Goal: Task Accomplishment & Management: Manage account settings

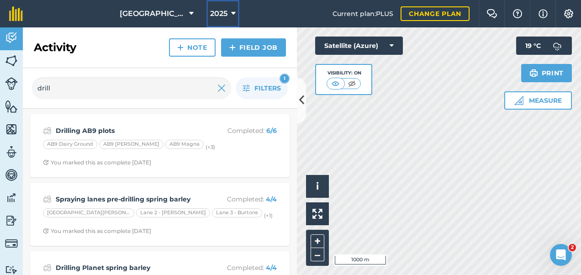
click at [231, 14] on icon at bounding box center [233, 13] width 5 height 11
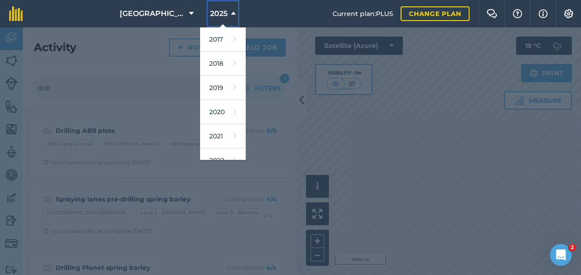
click at [231, 14] on icon at bounding box center [233, 13] width 5 height 11
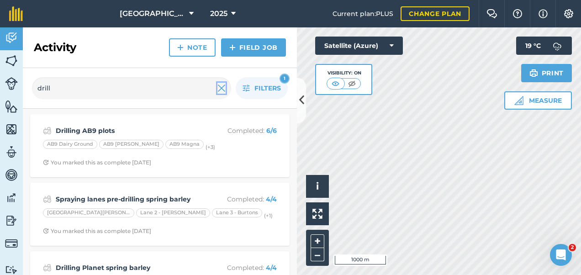
click at [221, 87] on img at bounding box center [221, 88] width 8 height 11
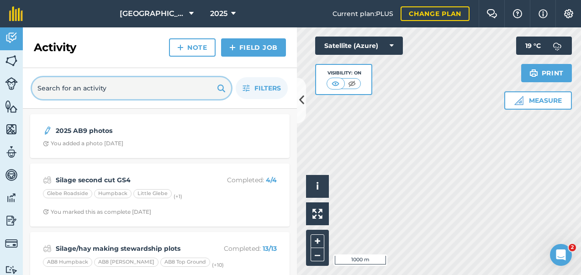
click at [89, 86] on input "text" at bounding box center [131, 88] width 199 height 22
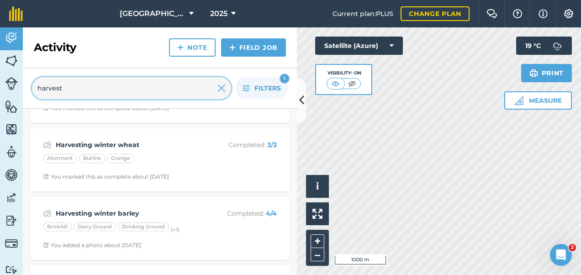
scroll to position [411, 0]
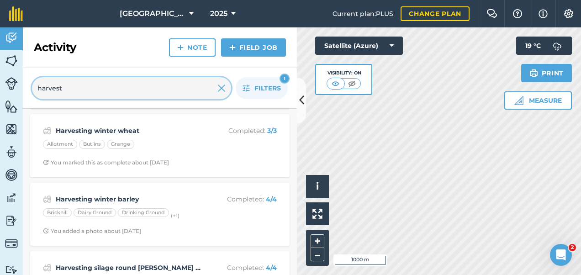
type input "harvest"
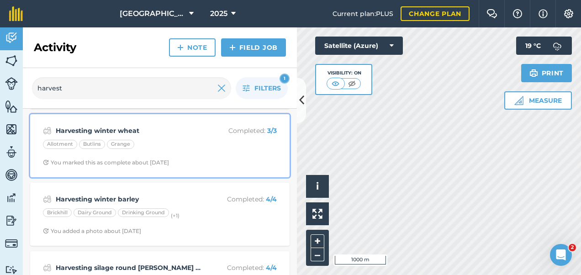
click at [186, 133] on strong "Harvesting winter wheat" at bounding box center [128, 131] width 145 height 10
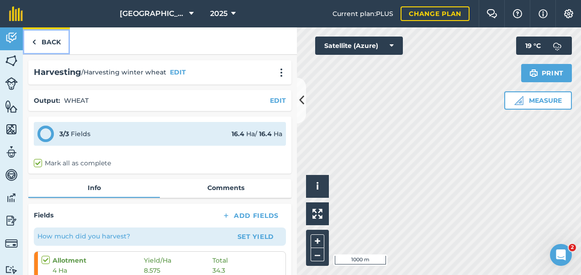
click at [41, 43] on link "Back" at bounding box center [46, 40] width 47 height 27
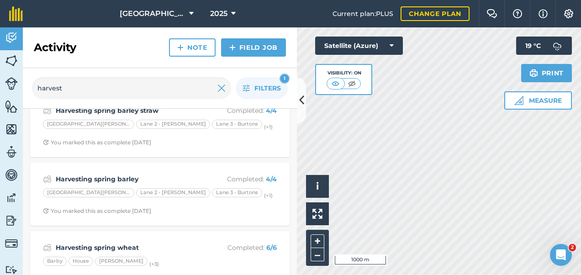
scroll to position [228, 0]
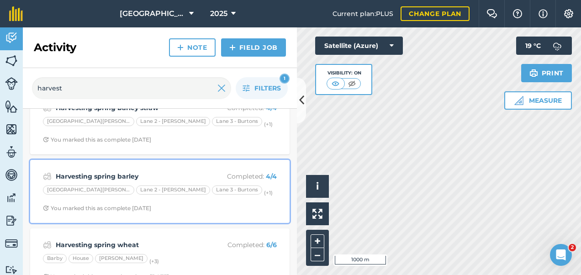
click at [167, 169] on div "Harvesting spring barley Completed : 4 / 4 Lane 1 - [PERSON_NAME] 2 - [PERSON_N…" at bounding box center [160, 191] width 249 height 52
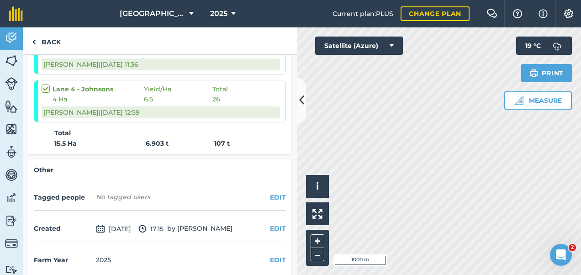
scroll to position [320, 0]
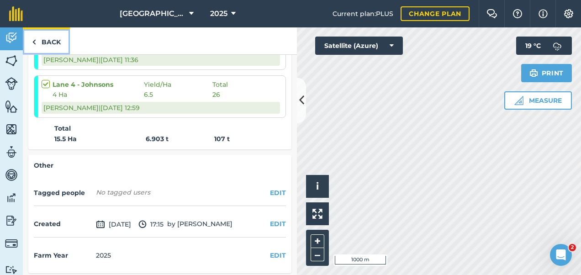
click at [42, 39] on link "Back" at bounding box center [46, 40] width 47 height 27
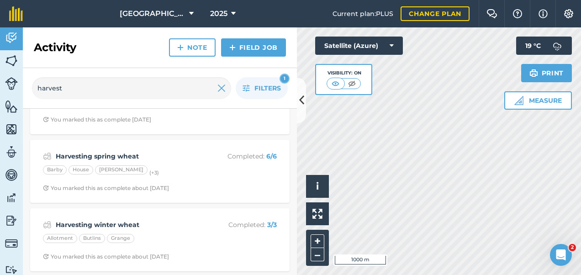
scroll to position [320, 0]
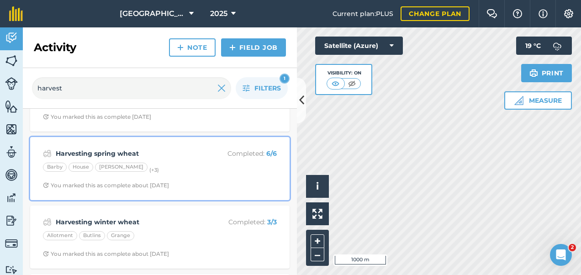
click at [176, 158] on div "Harvesting spring wheat Completed : 6 / 6 [PERSON_NAME] (+ 3 ) You marked this …" at bounding box center [160, 169] width 249 height 52
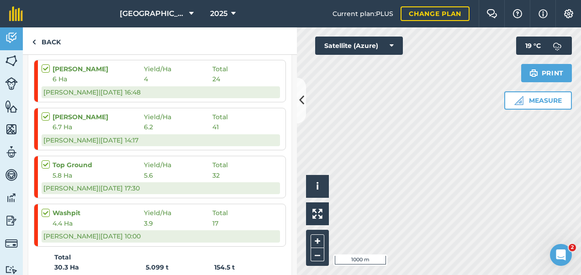
scroll to position [320, 0]
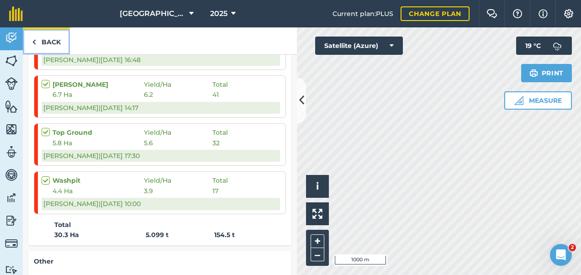
click at [33, 39] on img at bounding box center [34, 42] width 4 height 11
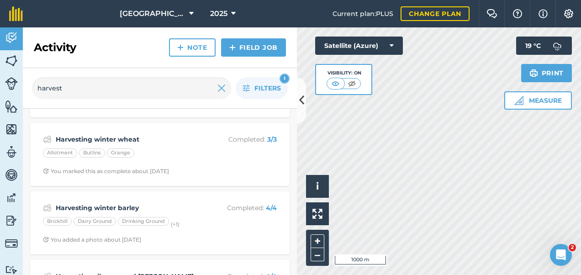
scroll to position [453, 0]
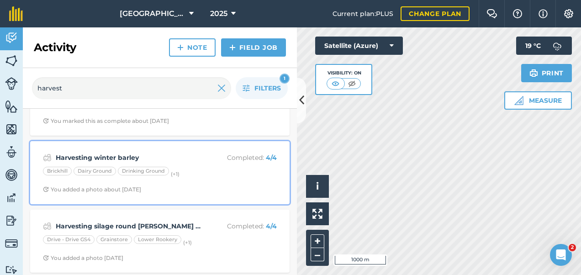
click at [188, 161] on div "Harvesting winter barley Completed : 4 / 4 Brickhill Dairy Ground Drinking Grou…" at bounding box center [160, 173] width 249 height 52
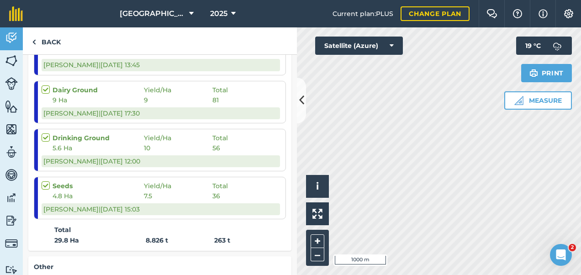
scroll to position [228, 0]
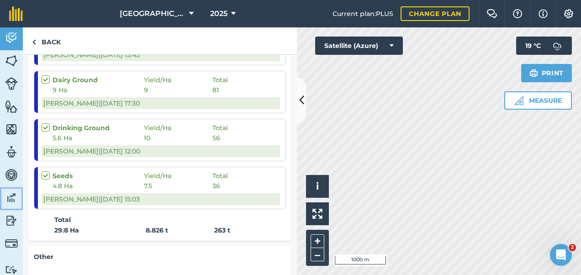
click at [8, 196] on img at bounding box center [11, 198] width 13 height 14
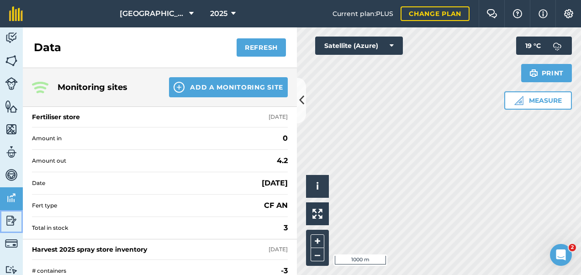
click at [7, 215] on img at bounding box center [11, 221] width 13 height 14
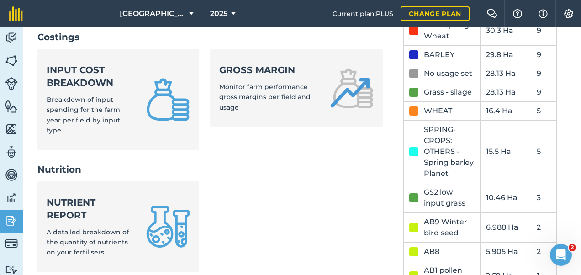
scroll to position [366, 0]
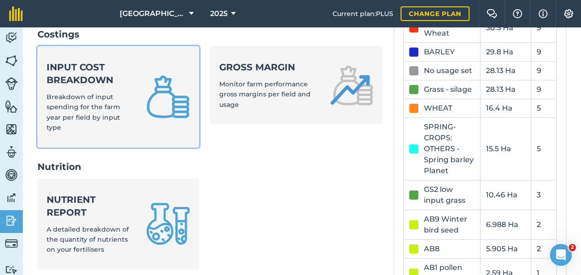
click at [120, 120] on div "Input cost breakdown Breakdown of input spending for the farm year per field by…" at bounding box center [91, 97] width 89 height 72
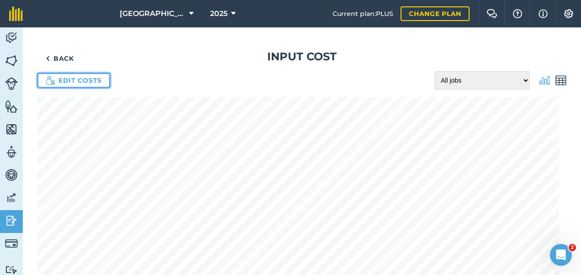
click at [73, 78] on link "Edit costs" at bounding box center [73, 80] width 73 height 15
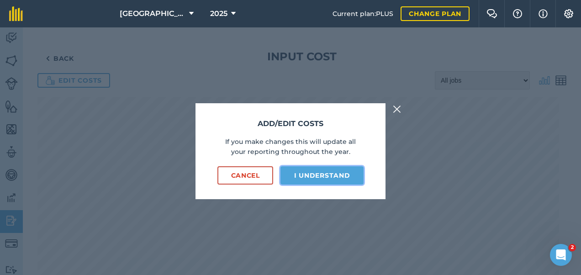
click at [308, 173] on button "I understand" at bounding box center [322, 175] width 83 height 18
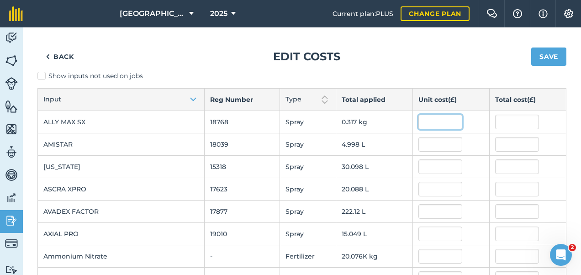
click at [419, 122] on input "text" at bounding box center [441, 122] width 44 height 15
type input "410"
type input "129.96998770000002"
click at [419, 141] on input "text" at bounding box center [441, 144] width 44 height 15
type input "13.5"
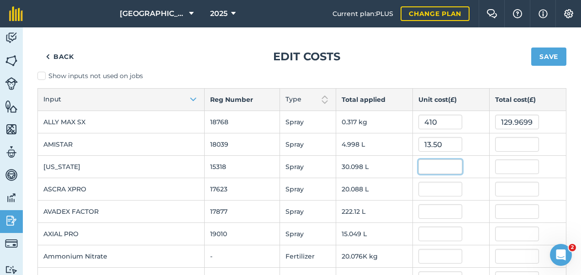
type input "67.473"
click at [419, 170] on input "text" at bounding box center [441, 166] width 44 height 15
click at [419, 187] on input "text" at bounding box center [441, 189] width 44 height 15
click at [419, 167] on input "text" at bounding box center [441, 166] width 44 height 15
type input "7"
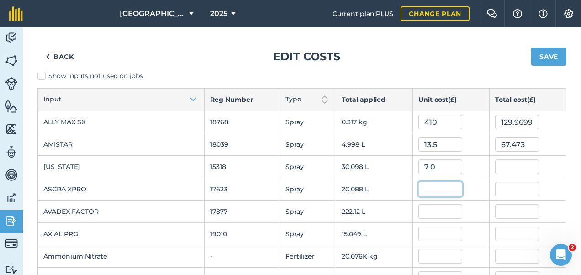
type input "210.68599999999998"
click at [420, 187] on input "text" at bounding box center [441, 189] width 44 height 15
type input "36"
type input "723.1716"
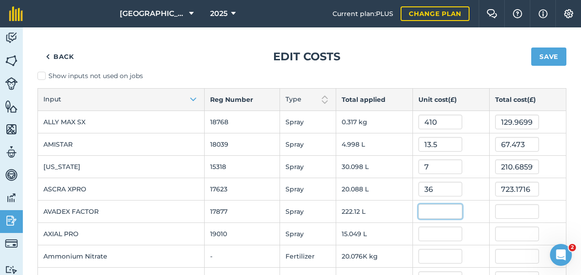
click at [419, 209] on input "text" at bounding box center [441, 211] width 44 height 15
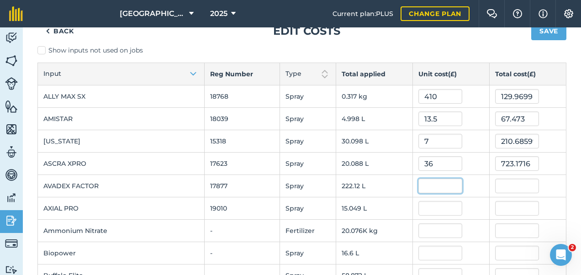
scroll to position [46, 0]
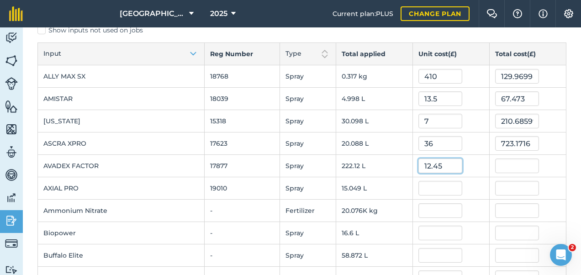
type input "12.45"
type input "2,765.3937509999996"
click at [419, 186] on input "text" at bounding box center [441, 188] width 44 height 15
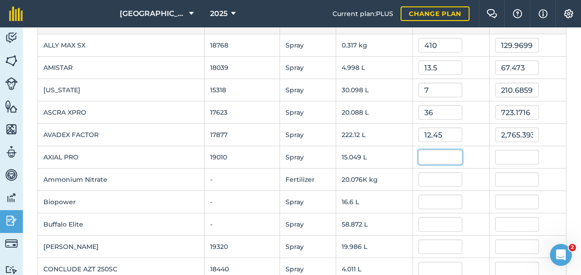
scroll to position [91, 0]
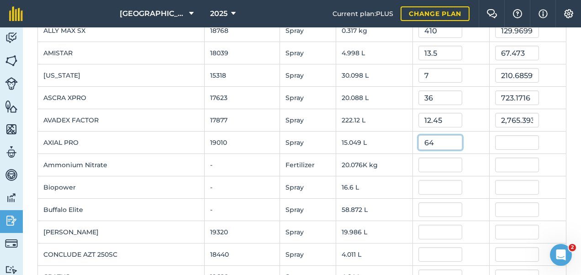
type input "64"
click at [419, 164] on input "text" at bounding box center [441, 165] width 44 height 15
type input "963.136"
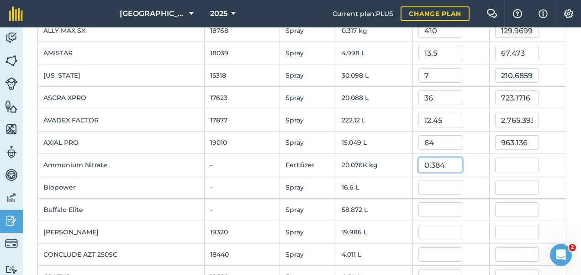
type input "0.384"
type input "7,709.184"
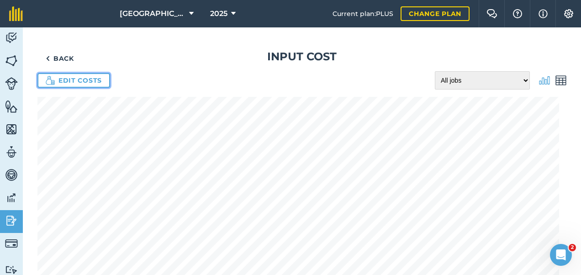
click at [76, 80] on link "Edit costs" at bounding box center [73, 80] width 73 height 15
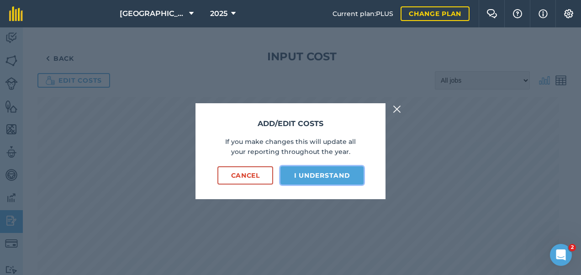
click at [319, 177] on button "I understand" at bounding box center [322, 175] width 83 height 18
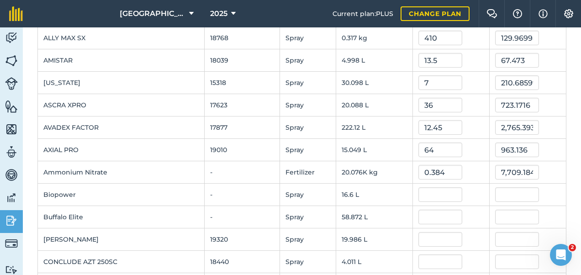
scroll to position [91, 0]
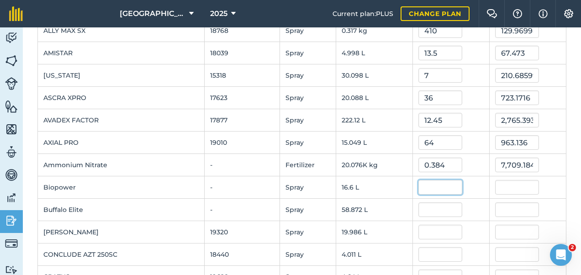
click at [419, 181] on input "text" at bounding box center [441, 187] width 44 height 15
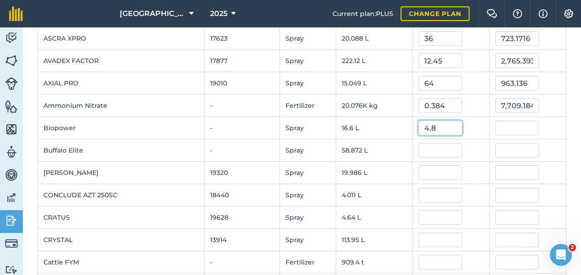
scroll to position [137, 0]
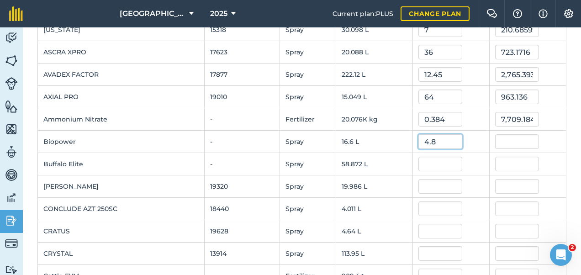
type input "4.8"
type input "79.68"
click at [419, 167] on input "text" at bounding box center [441, 164] width 44 height 15
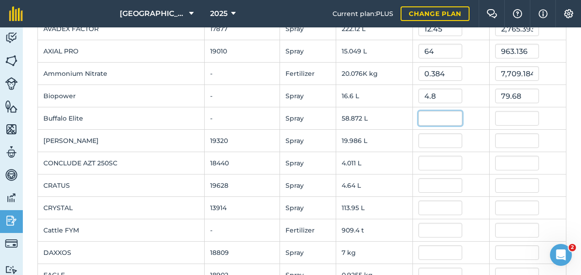
scroll to position [228, 0]
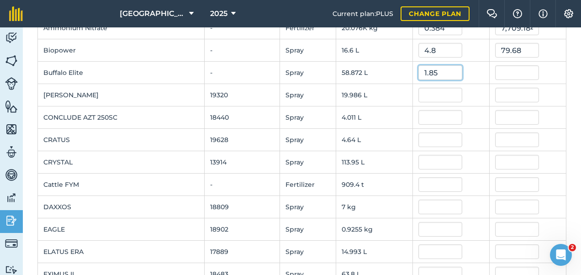
type input "1.85"
type input "108.91347195"
click at [433, 88] on input "text" at bounding box center [441, 95] width 44 height 15
type input "9.8"
type input "195.86280000000002"
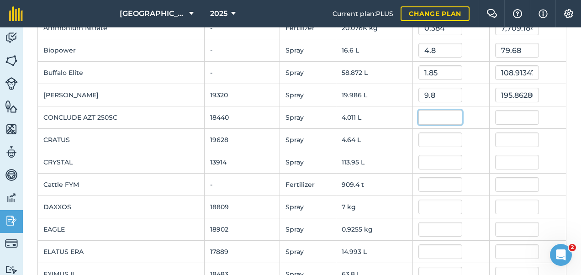
click at [419, 117] on input "text" at bounding box center [441, 117] width 44 height 15
type input "9.2"
type input "36.901199999999996"
click at [419, 138] on input "text" at bounding box center [441, 140] width 44 height 15
type input "19.5"
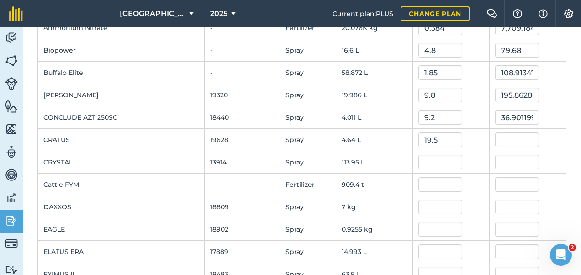
type input "90.47999999999999"
click at [423, 152] on td at bounding box center [451, 162] width 77 height 22
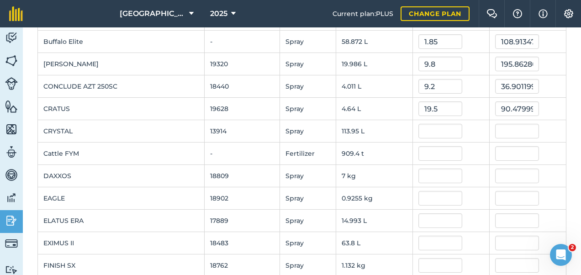
scroll to position [274, 0]
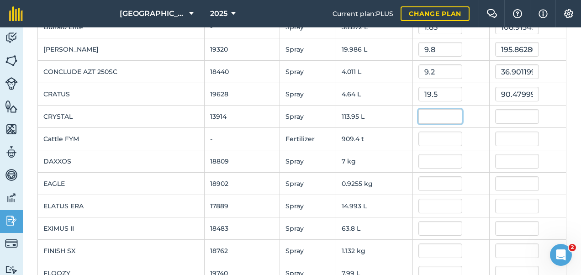
click at [423, 117] on input "text" at bounding box center [441, 116] width 44 height 15
type input "9.64"
type input "1,098.4780482"
click at [419, 136] on input "text" at bounding box center [441, 139] width 44 height 15
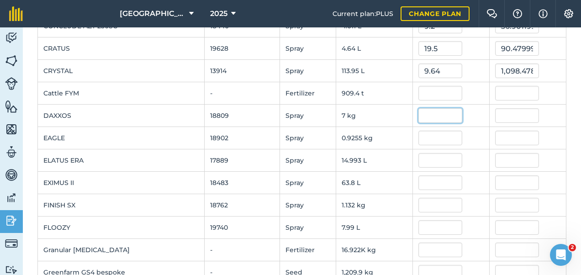
click at [419, 114] on input "text" at bounding box center [441, 115] width 44 height 15
type input "2.65"
type input "18.55"
click at [419, 133] on input "text" at bounding box center [441, 138] width 44 height 15
drag, startPoint x: 425, startPoint y: 115, endPoint x: 399, endPoint y: 113, distance: 25.6
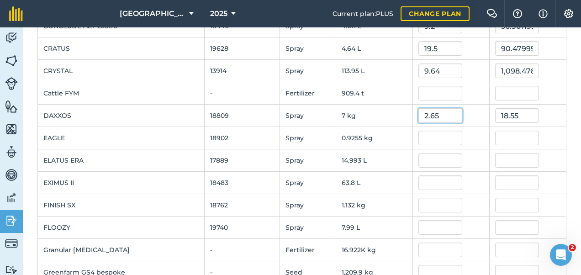
click at [413, 113] on td "2.65" at bounding box center [451, 116] width 77 height 22
click at [419, 90] on input "text" at bounding box center [441, 93] width 44 height 15
type input "2.65"
type input "2,409.91"
click at [419, 111] on input "text" at bounding box center [441, 115] width 44 height 15
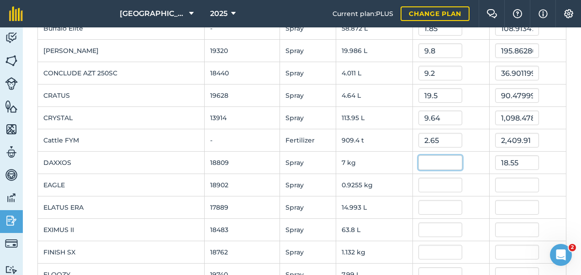
scroll to position [274, 0]
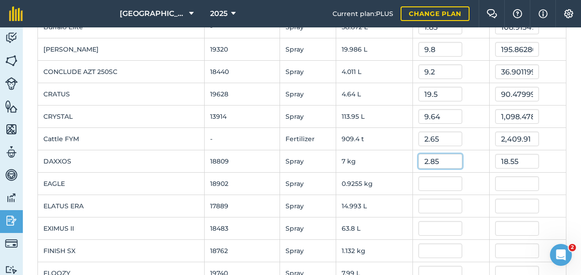
type input "2.85"
type input "19.95"
click at [419, 179] on input "text" at bounding box center [441, 183] width 44 height 15
type input "627"
type input "580.2884373"
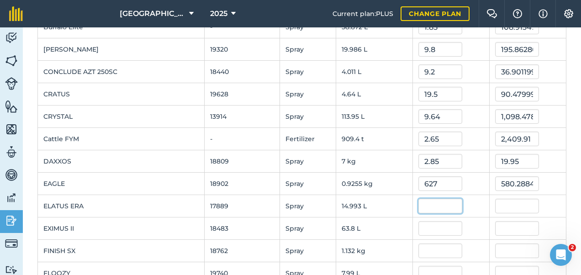
click at [419, 200] on input "text" at bounding box center [441, 206] width 44 height 15
type input "35.8"
type input "536.7529442"
click at [424, 221] on input "text" at bounding box center [441, 228] width 44 height 15
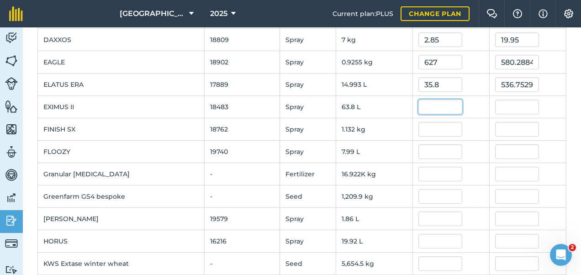
scroll to position [411, 0]
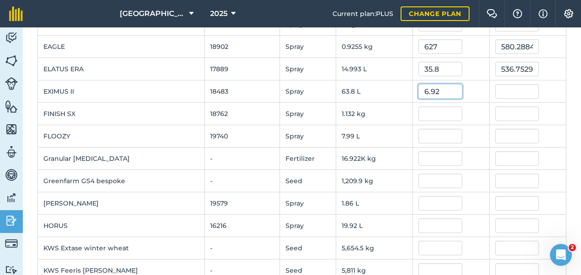
type input "6.92"
click at [423, 110] on input "text" at bounding box center [441, 113] width 44 height 15
type input "441.49602075999996"
type input "275"
type input "311.29999999999995"
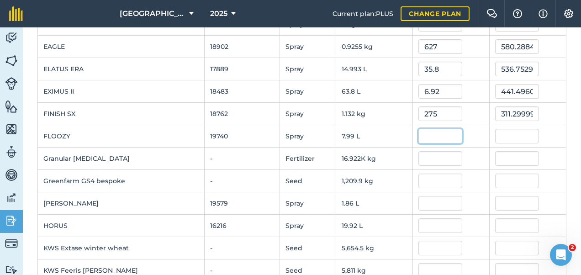
click at [419, 137] on input "text" at bounding box center [441, 136] width 44 height 15
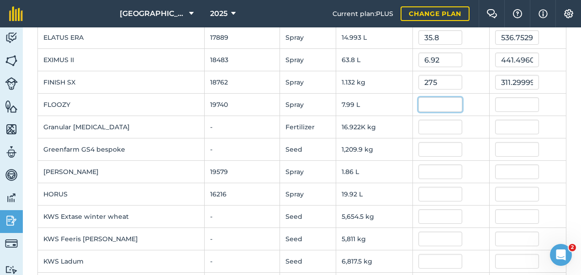
scroll to position [457, 0]
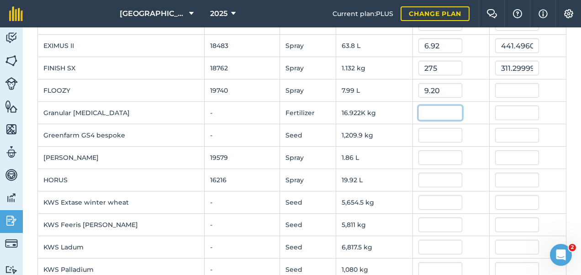
type input "9.2"
type input "73.50800644"
click at [419, 110] on input "text" at bounding box center [441, 113] width 44 height 15
type input "0.48"
type input "8,122.5599999999995"
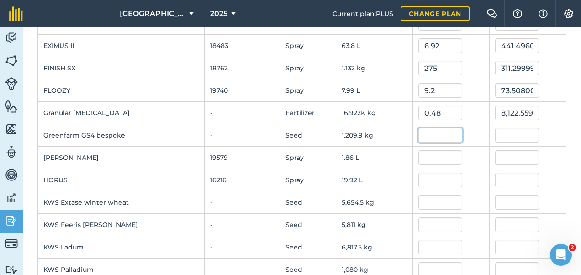
click at [420, 132] on input "text" at bounding box center [441, 135] width 44 height 15
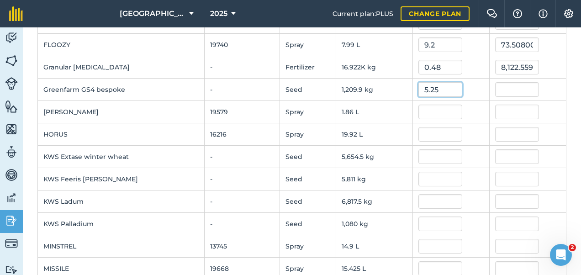
type input "5.25"
type input "6,352.121475"
click at [419, 111] on input "text" at bounding box center [441, 112] width 44 height 15
type input "21"
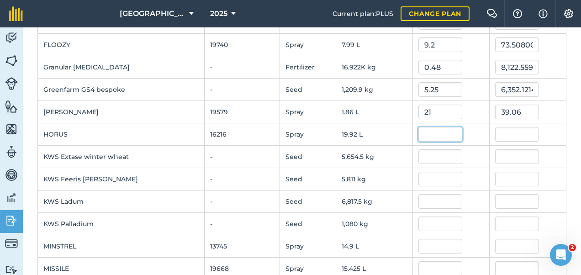
type input "39.06"
click at [419, 127] on input "text" at bounding box center [441, 134] width 44 height 15
type input "32"
type input "637.440064"
click at [419, 151] on input "text" at bounding box center [441, 156] width 44 height 15
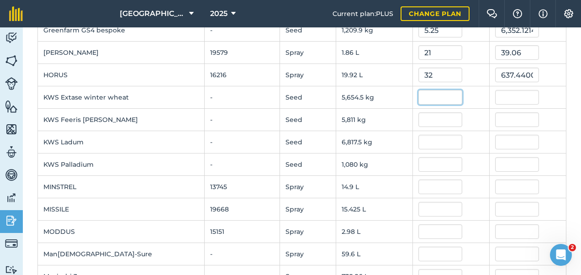
scroll to position [594, 0]
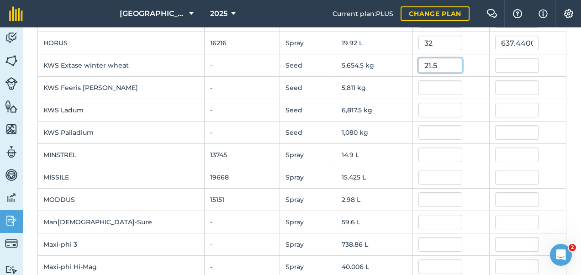
type input "21.5"
type input "121,571.75"
click at [419, 80] on input "text" at bounding box center [441, 87] width 44 height 15
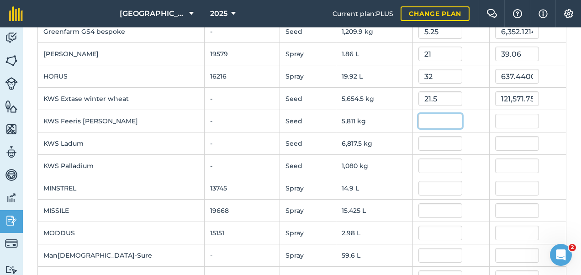
scroll to position [548, 0]
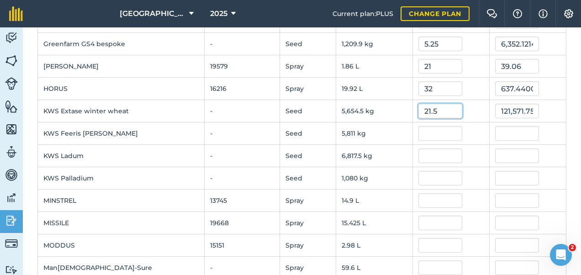
click at [425, 106] on input "21.5" at bounding box center [441, 111] width 44 height 15
type input "2"
type input "0.215"
type input "1,215.7175"
click at [419, 129] on input "text" at bounding box center [441, 133] width 44 height 15
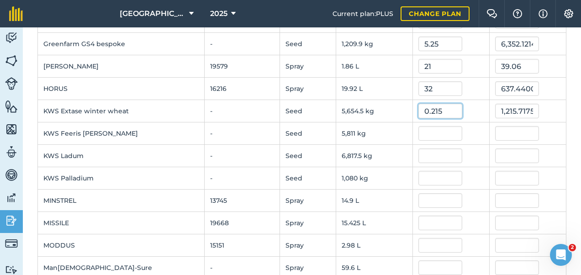
drag, startPoint x: 420, startPoint y: 106, endPoint x: 430, endPoint y: 105, distance: 10.1
click at [428, 106] on input "0.215" at bounding box center [441, 111] width 44 height 15
type input "0.21"
type input "1,187.445"
click at [423, 127] on input "text" at bounding box center [441, 133] width 44 height 15
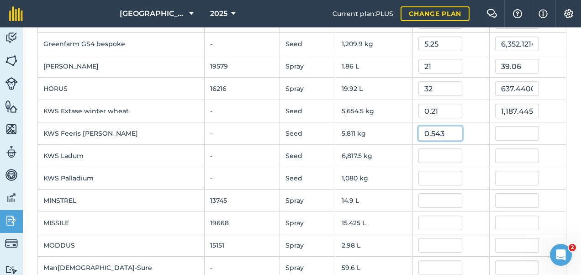
type input "0.543"
type input "3,155.373"
click at [424, 149] on input "text" at bounding box center [441, 155] width 44 height 15
click at [419, 174] on input "text" at bounding box center [441, 178] width 44 height 15
type input "0.502"
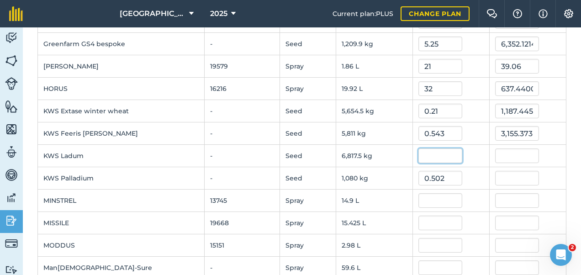
type input "542.16"
click at [419, 152] on input "text" at bounding box center [441, 155] width 44 height 15
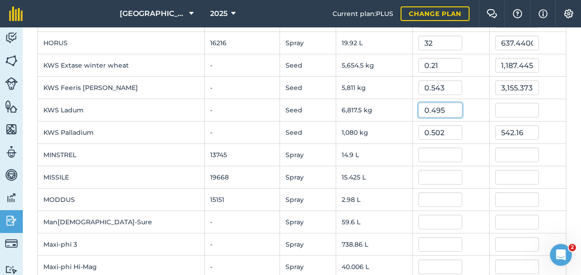
type input "0.495"
type input "3,374.6625"
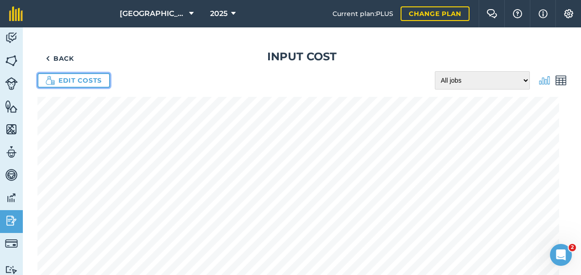
click at [86, 85] on link "Edit costs" at bounding box center [73, 80] width 73 height 15
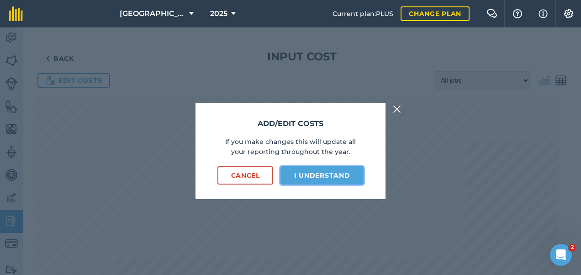
click at [303, 172] on button "I understand" at bounding box center [322, 175] width 83 height 18
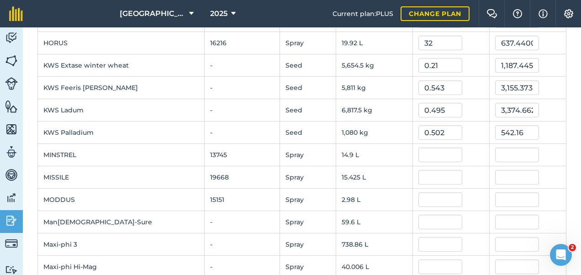
scroll to position [614, 0]
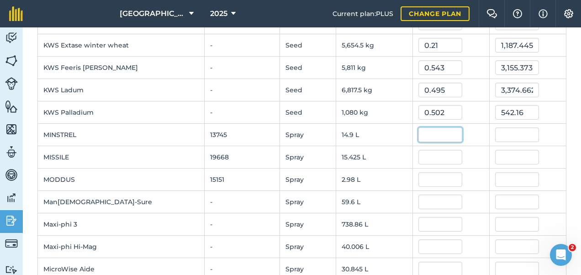
click at [424, 129] on input "text" at bounding box center [441, 134] width 44 height 15
type input "7"
click at [425, 158] on input "text" at bounding box center [441, 157] width 44 height 15
type input "104.3"
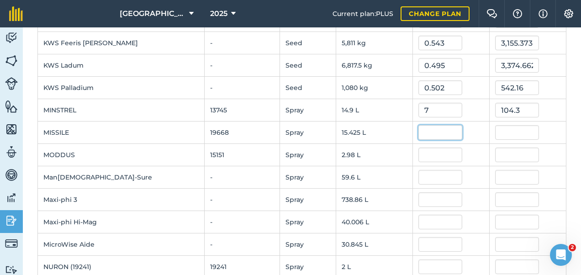
scroll to position [660, 0]
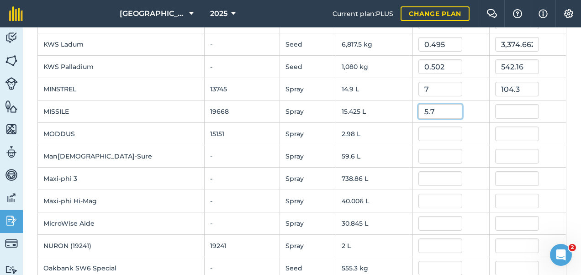
type input "5.7"
type input "87.9224943"
click at [421, 132] on input "text" at bounding box center [441, 134] width 44 height 15
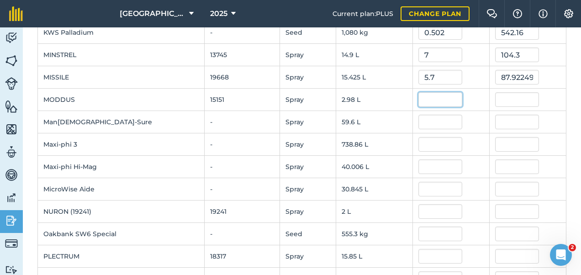
scroll to position [705, 0]
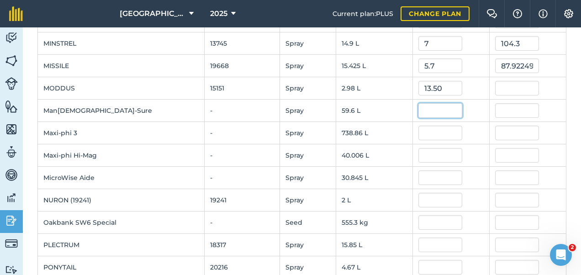
type input "13.5"
type input "40.23"
click at [429, 103] on input "text" at bounding box center [441, 110] width 44 height 15
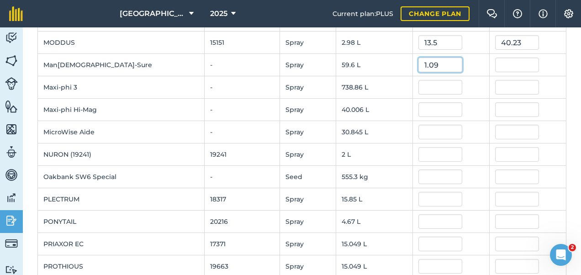
type input "1.09"
type input "64.96400000000001"
click at [419, 82] on input "text" at bounding box center [441, 87] width 44 height 15
type input "1.73"
click at [419, 108] on input "text" at bounding box center [441, 109] width 44 height 15
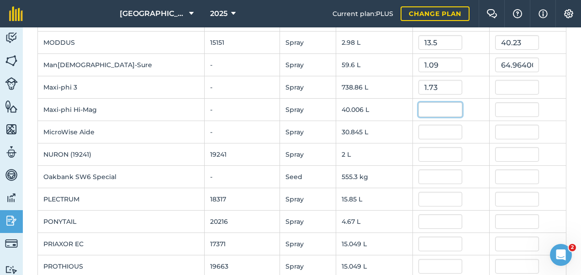
type input "1,278.22088"
type input "2.32"
type input "92.81368799999998"
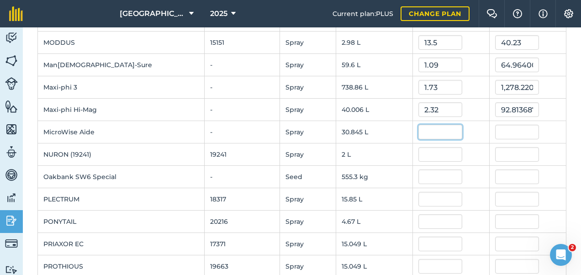
click at [424, 125] on input "text" at bounding box center [441, 132] width 44 height 15
type input "1.85"
type input "57.06325185"
click at [419, 147] on input "text" at bounding box center [441, 154] width 44 height 15
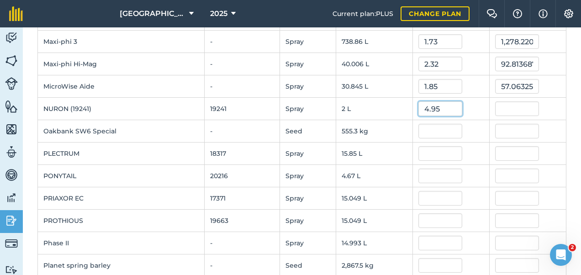
type input "4.95"
type input "9.9"
click at [429, 126] on input "text" at bounding box center [441, 131] width 44 height 15
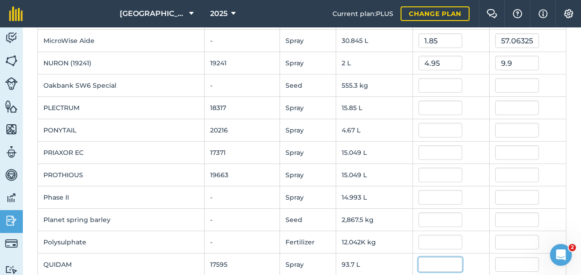
click at [421, 257] on input "text" at bounding box center [441, 264] width 44 height 15
type input "4.95"
type input "463.81500000000005"
click at [423, 235] on input "text" at bounding box center [441, 242] width 44 height 15
type input "0.225"
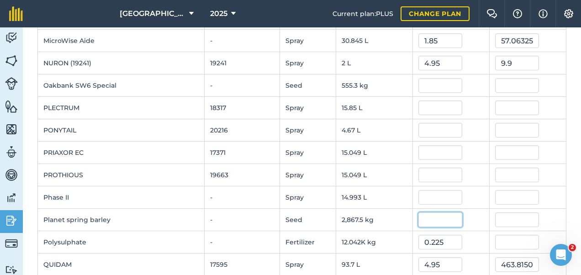
click at [433, 212] on input "text" at bounding box center [441, 219] width 44 height 15
type input "2,709.5571"
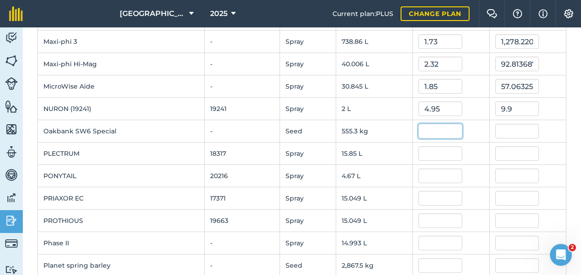
click at [428, 127] on input "text" at bounding box center [441, 131] width 44 height 15
type input "2.89"
type input "1,604.816711"
click at [424, 151] on input "text" at bounding box center [441, 153] width 44 height 15
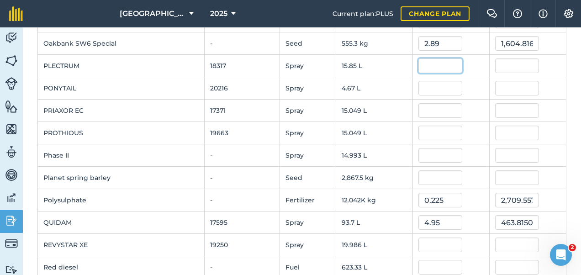
scroll to position [888, 0]
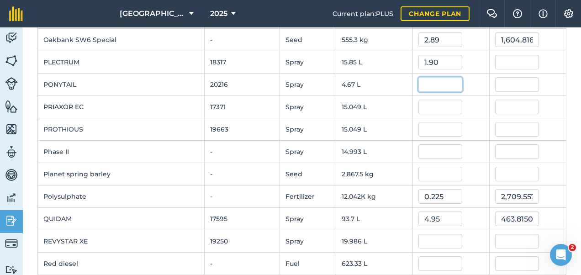
type input "1.9"
type input "30.1149981"
click at [419, 82] on input "text" at bounding box center [441, 84] width 44 height 15
type input "13.5"
type input "63.045"
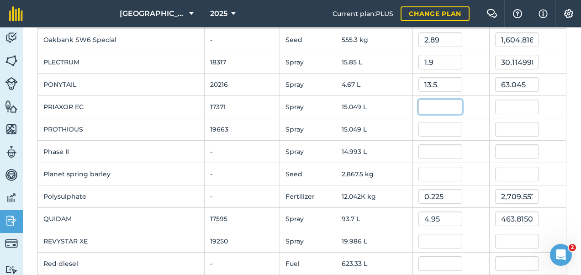
click at [419, 102] on input "text" at bounding box center [441, 107] width 44 height 15
type input "39.6"
type input "595.9404"
click at [425, 122] on input "text" at bounding box center [441, 129] width 44 height 15
type input "9.6"
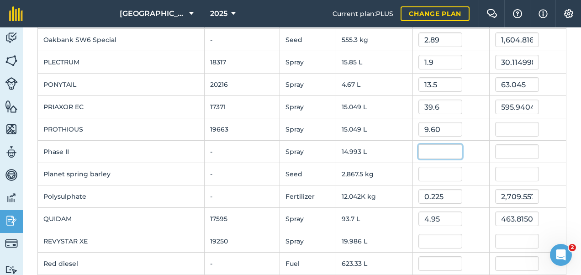
type input "144.47039999999998"
click at [431, 144] on input "text" at bounding box center [441, 151] width 44 height 15
type input "3.9"
type input "58.4727"
click at [419, 167] on input "text" at bounding box center [441, 174] width 44 height 15
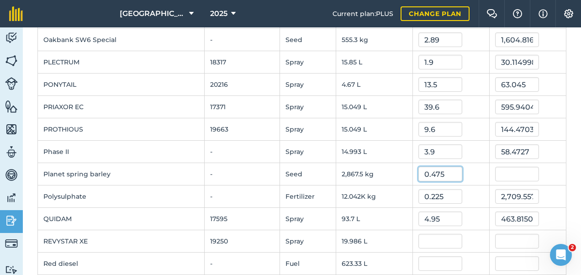
type input "0.475"
click at [430, 234] on input "text" at bounding box center [441, 241] width 44 height 15
type input "1,362.0625"
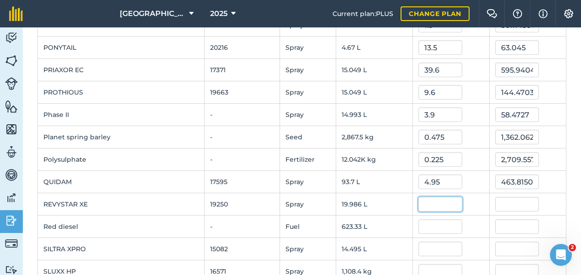
scroll to position [980, 0]
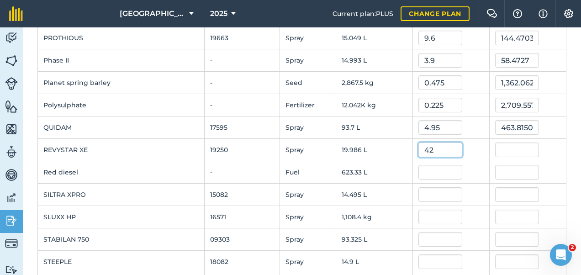
type input "42"
type input "839.4204"
click at [420, 166] on input "text" at bounding box center [441, 172] width 44 height 15
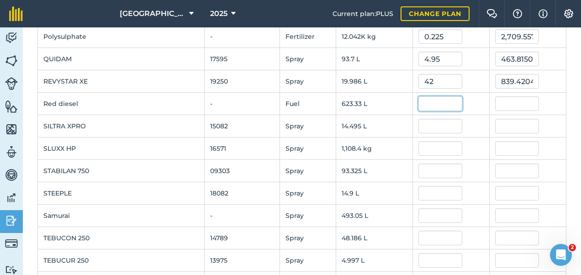
scroll to position [1071, 0]
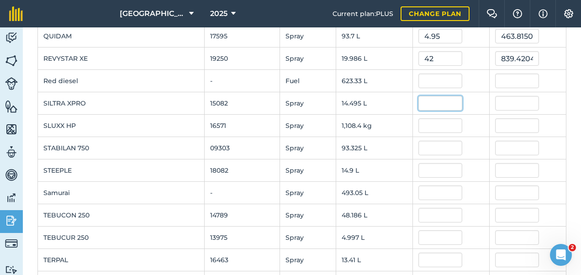
click at [419, 101] on input "text" at bounding box center [441, 103] width 44 height 15
type input "0.77"
type input "11.16115"
click at [419, 74] on input "text" at bounding box center [441, 81] width 44 height 15
type input "0.77"
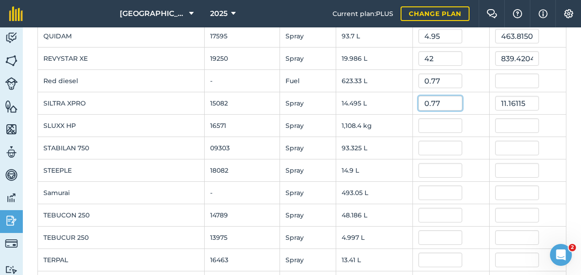
type input "479.96791920000004"
drag, startPoint x: 427, startPoint y: 97, endPoint x: 392, endPoint y: 99, distance: 34.8
click at [393, 99] on tr "SILTRA XPRO 15082 Spray 14.495 L 0.77 11.16115" at bounding box center [302, 103] width 529 height 22
type input "37"
type input "536.3149999999999"
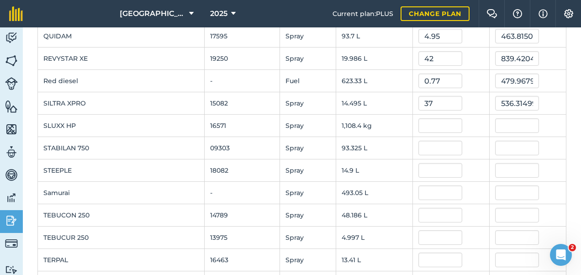
click at [420, 103] on td "37" at bounding box center [451, 103] width 77 height 22
click at [419, 119] on input "text" at bounding box center [441, 125] width 44 height 15
type input "2.85"
type input "3,158.8029149999998"
click at [419, 143] on input "text" at bounding box center [441, 148] width 44 height 15
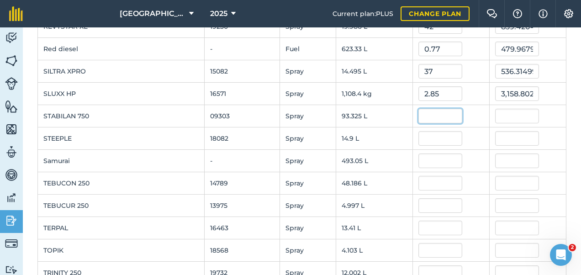
scroll to position [1117, 0]
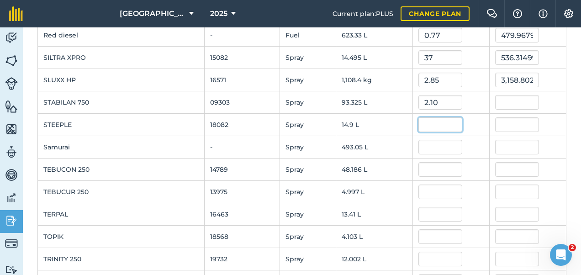
type input "2.1"
type input "195.98250000000002"
click at [419, 120] on input "text" at bounding box center [441, 124] width 44 height 15
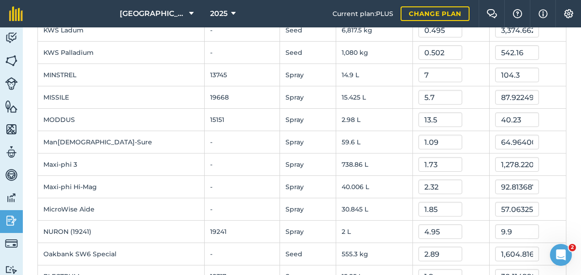
scroll to position [660, 0]
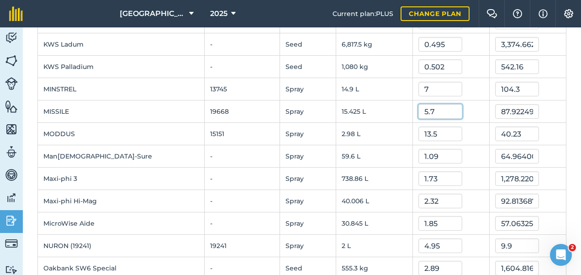
drag, startPoint x: 414, startPoint y: 107, endPoint x: 419, endPoint y: 108, distance: 5.0
click at [419, 108] on input "5.7" at bounding box center [441, 111] width 44 height 15
type input "5.99"
type input "92.39574401"
click at [423, 131] on input "13.5" at bounding box center [441, 134] width 44 height 15
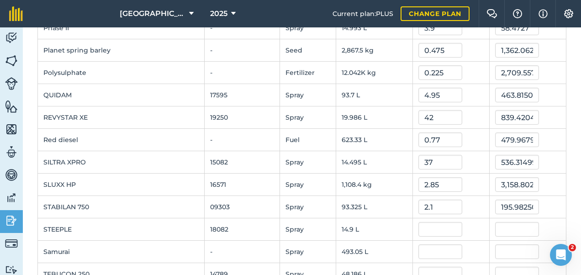
scroll to position [1025, 0]
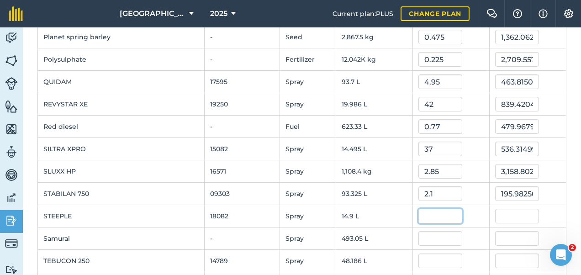
click at [419, 210] on input "text" at bounding box center [441, 216] width 44 height 15
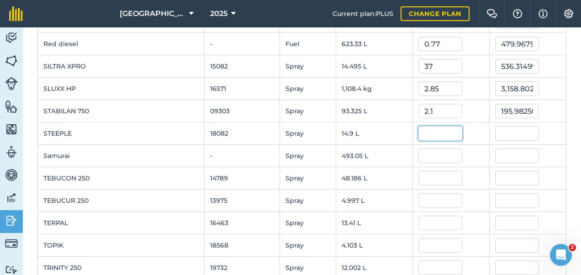
scroll to position [1117, 0]
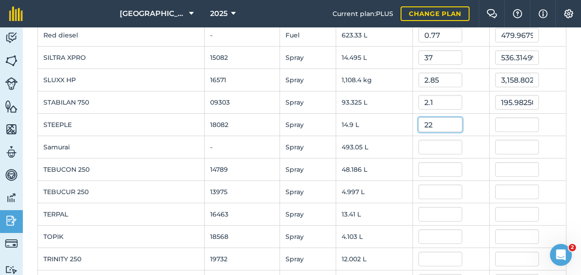
type input "22"
type input "327.8"
click at [419, 146] on input "text" at bounding box center [441, 147] width 44 height 15
type input "3"
type input "1,479.14154"
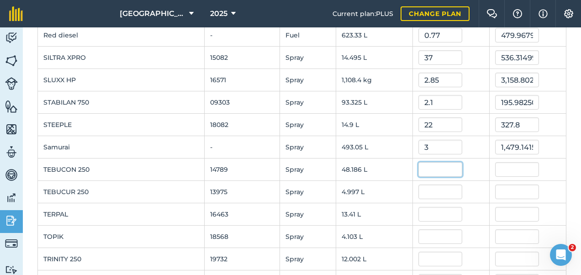
click at [423, 163] on input "text" at bounding box center [441, 169] width 44 height 15
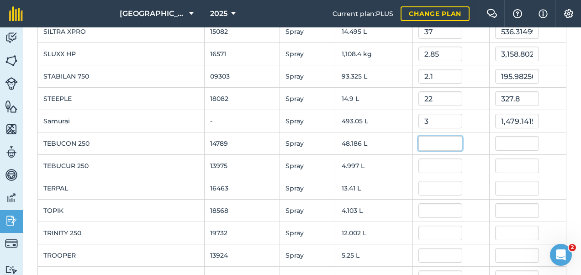
scroll to position [1162, 0]
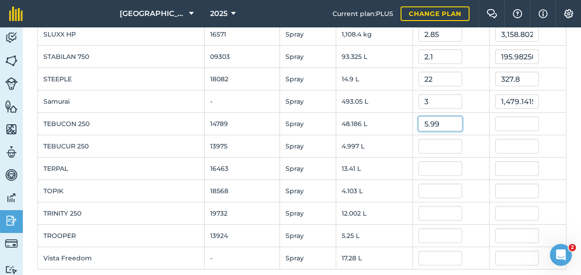
type input "5.99"
type input "288.63414"
click at [419, 139] on input "text" at bounding box center [441, 146] width 44 height 15
type input "6"
click at [420, 163] on input "text" at bounding box center [441, 168] width 44 height 15
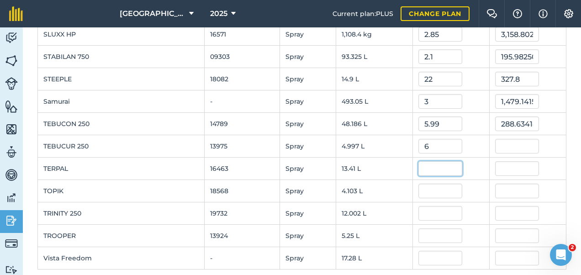
type input "29.982"
type input "14.7"
type input "197.12699999999998"
click at [419, 184] on input "text" at bounding box center [441, 191] width 44 height 15
type input "55"
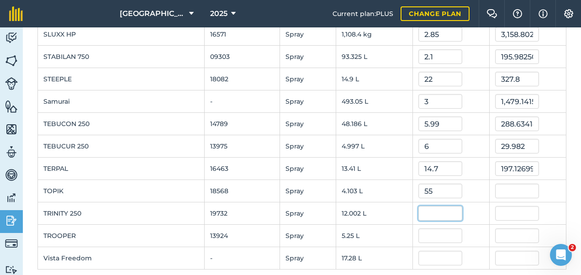
type input "225.665"
click at [420, 206] on input "text" at bounding box center [441, 213] width 44 height 15
type input "9.6"
type input "115.21919039999999"
click at [419, 228] on input "text" at bounding box center [441, 235] width 44 height 15
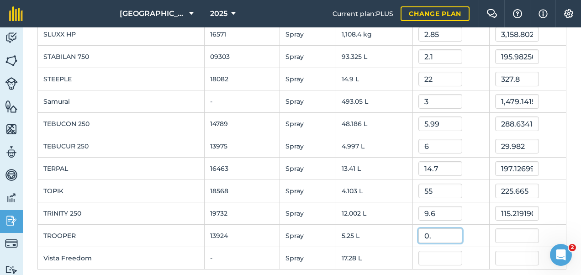
type input "0"
type input "9.64"
type input "50.609995180000006"
click at [422, 251] on input "text" at bounding box center [441, 258] width 44 height 15
type input "16.8"
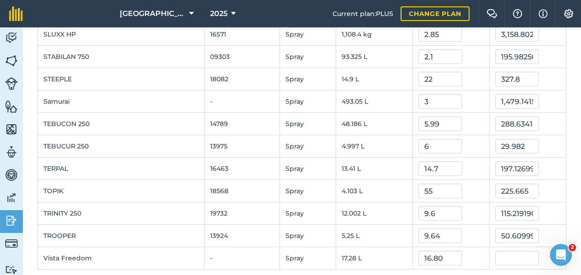
type input "290.30400000000003"
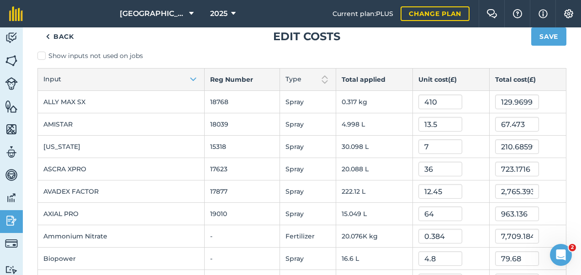
scroll to position [0, 0]
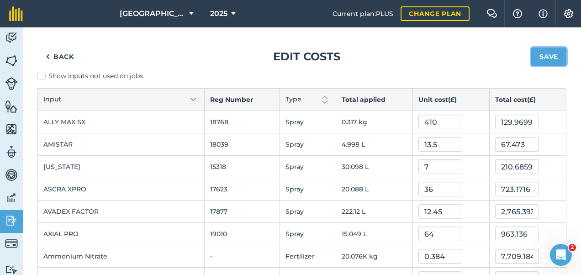
click at [545, 54] on button "Save" at bounding box center [548, 57] width 35 height 18
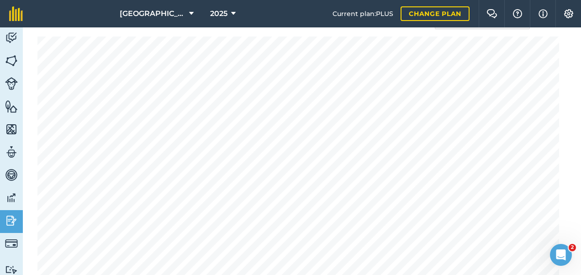
scroll to position [28, 0]
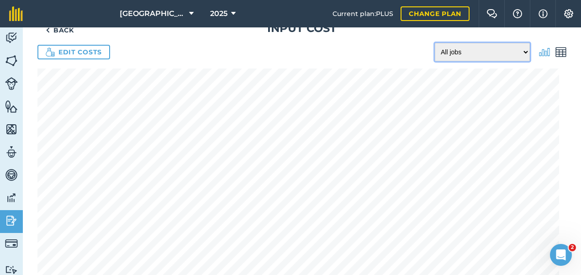
click at [456, 58] on select "All jobs Incomplete jobs Complete jobs" at bounding box center [482, 52] width 95 height 18
select select "done"
click at [435, 43] on select "All jobs Incomplete jobs Complete jobs" at bounding box center [482, 52] width 95 height 18
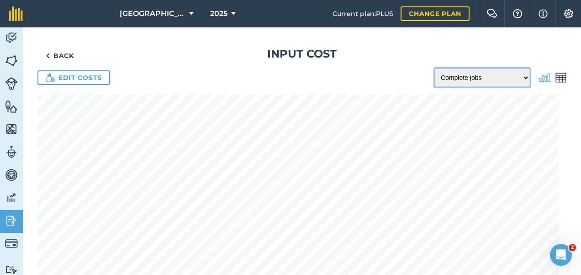
scroll to position [0, 0]
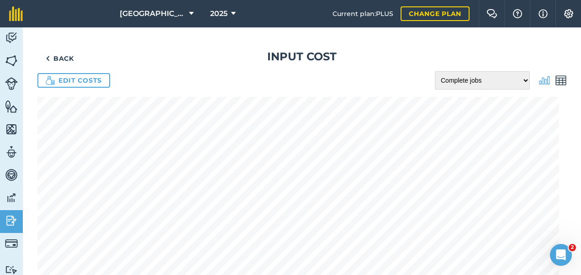
click at [556, 77] on img at bounding box center [561, 80] width 11 height 11
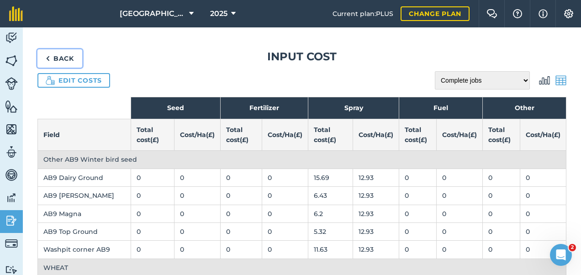
click at [63, 57] on link "Back" at bounding box center [59, 58] width 45 height 18
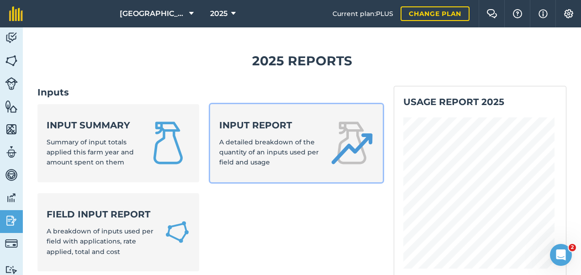
click at [271, 156] on div "Input report A detailed breakdown of the quantity of an inputs used per field a…" at bounding box center [269, 143] width 100 height 49
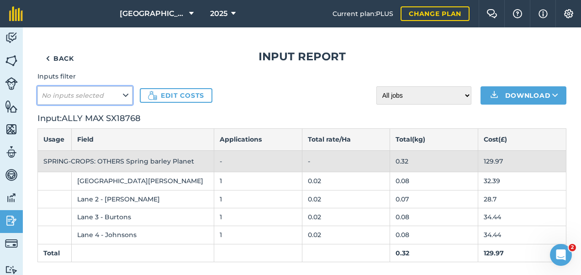
click at [110, 97] on button "No inputs selected" at bounding box center [84, 95] width 95 height 18
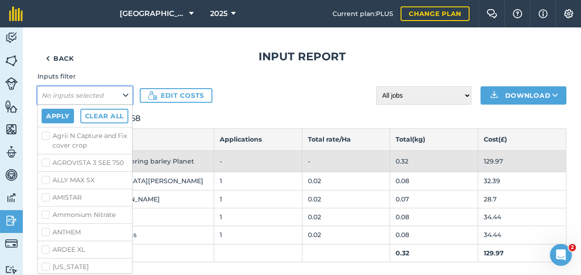
click at [113, 92] on button "No inputs selected" at bounding box center [84, 95] width 95 height 18
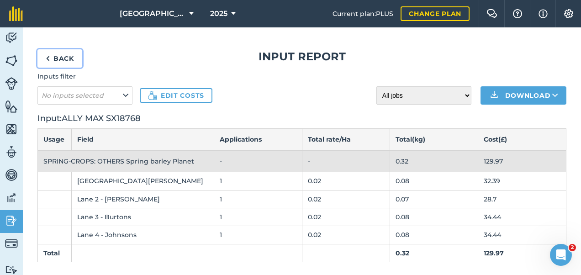
click at [59, 54] on link "Back" at bounding box center [59, 58] width 45 height 18
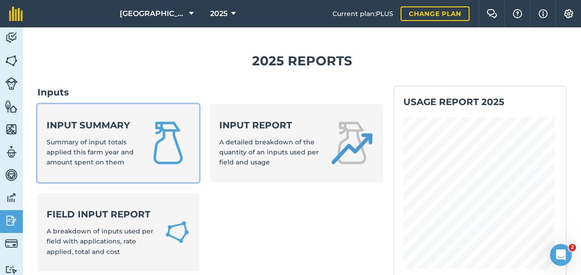
click at [90, 146] on div "Input summary Summary of input totals applied this farm year and amount spent o…" at bounding box center [91, 143] width 89 height 49
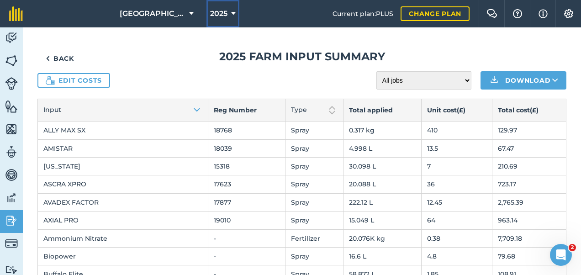
click at [227, 13] on span "2025" at bounding box center [218, 13] width 17 height 11
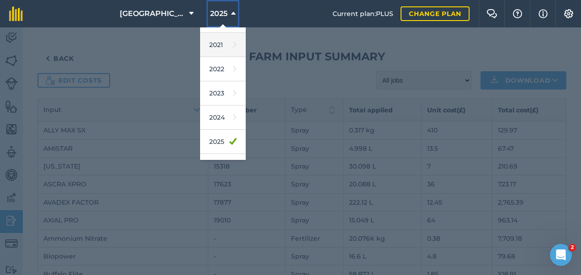
scroll to position [132, 0]
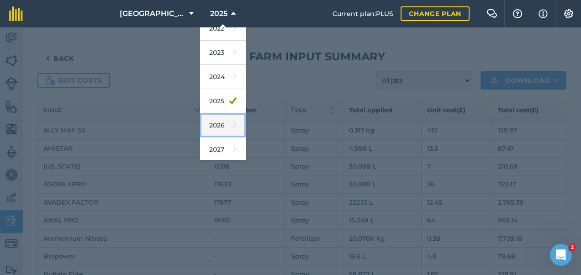
click at [222, 126] on link "2026" at bounding box center [223, 125] width 46 height 24
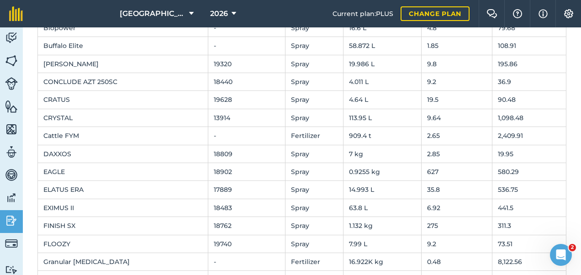
scroll to position [0, 0]
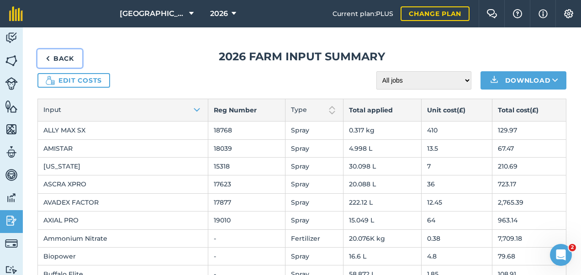
click at [58, 54] on link "Back" at bounding box center [59, 58] width 45 height 18
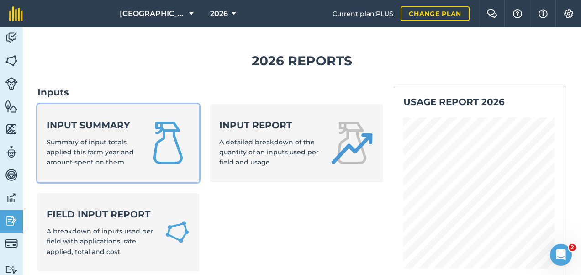
click at [111, 153] on span "Summary of input totals applied this farm year and amount spent on them" at bounding box center [90, 152] width 87 height 29
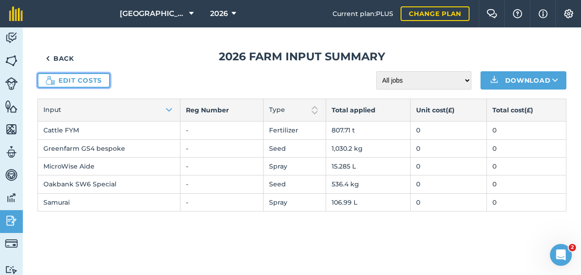
click at [74, 80] on link "Edit costs" at bounding box center [73, 80] width 73 height 15
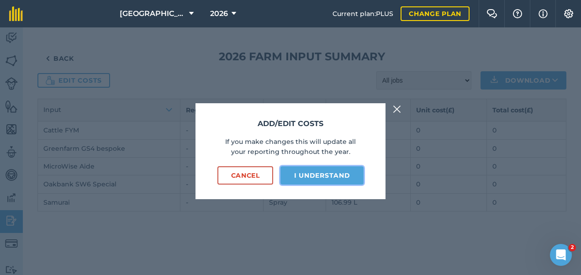
click at [335, 175] on button "I understand" at bounding box center [322, 175] width 83 height 18
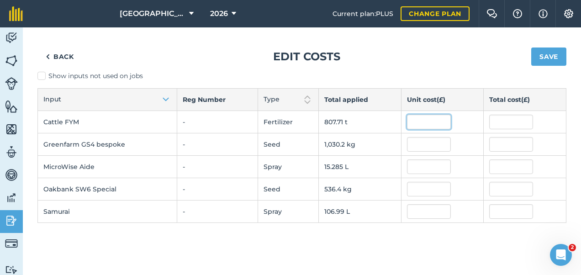
click at [419, 125] on input "text" at bounding box center [429, 122] width 44 height 15
type input "2.65"
type input "2,140.4263855"
click at [419, 138] on input "text" at bounding box center [429, 144] width 44 height 15
type input "5.25"
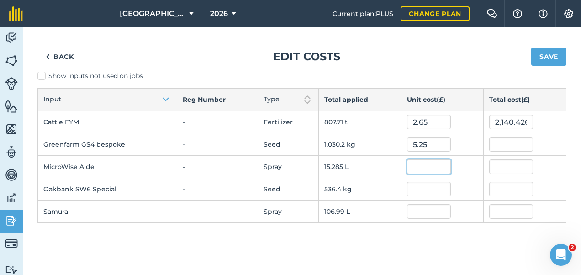
type input "5,408.55"
click at [428, 159] on input "text" at bounding box center [429, 166] width 44 height 15
click at [546, 58] on button "Save" at bounding box center [548, 57] width 35 height 18
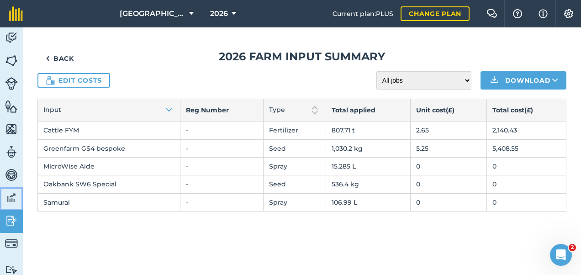
click at [12, 195] on img at bounding box center [11, 198] width 13 height 14
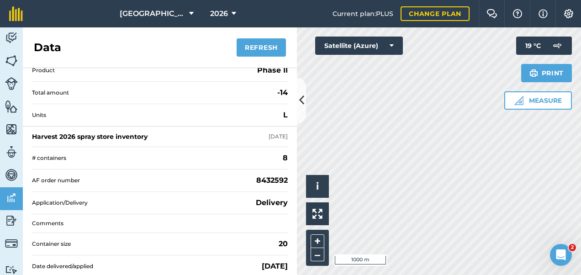
scroll to position [411, 0]
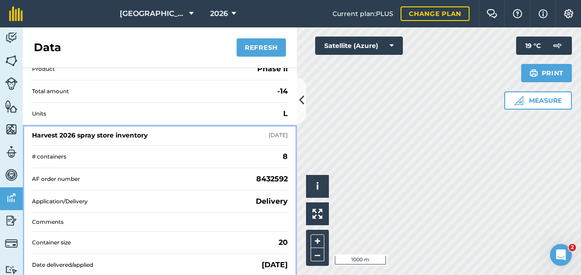
click at [108, 134] on div "Harvest 2026 spray store inventory" at bounding box center [90, 135] width 116 height 9
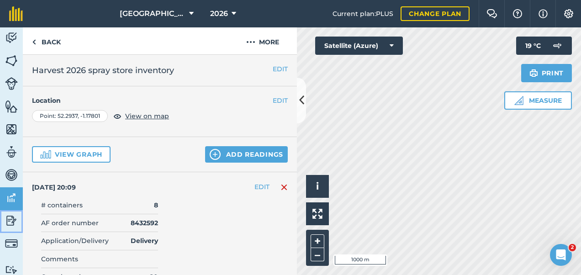
click at [13, 223] on img at bounding box center [11, 221] width 13 height 14
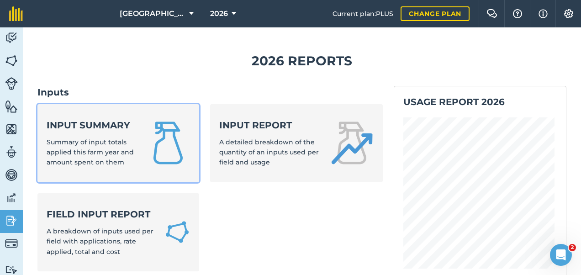
click at [103, 145] on span "Summary of input totals applied this farm year and amount spent on them" at bounding box center [90, 152] width 87 height 29
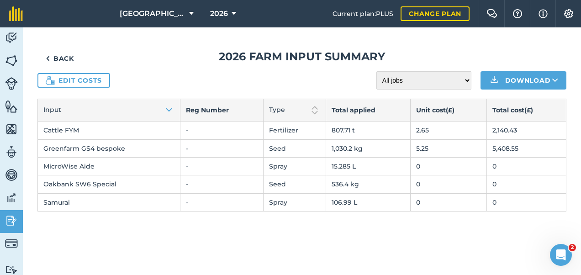
click at [421, 163] on td "0" at bounding box center [448, 166] width 76 height 18
click at [412, 165] on td "0" at bounding box center [448, 166] width 76 height 18
click at [64, 78] on link "Edit costs" at bounding box center [73, 80] width 73 height 15
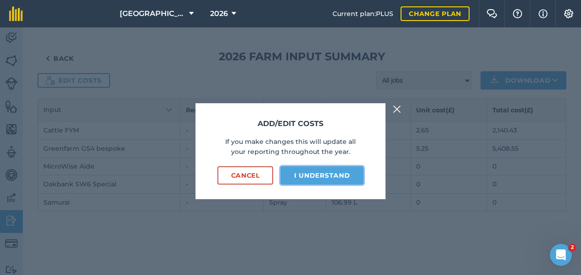
click at [322, 172] on button "I understand" at bounding box center [322, 175] width 83 height 18
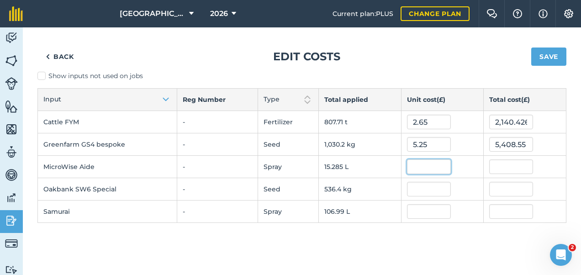
click at [424, 166] on input "text" at bounding box center [429, 166] width 44 height 15
type input "1.85"
type input "28.276325"
click at [423, 187] on input "text" at bounding box center [429, 189] width 44 height 15
type input "2.88"
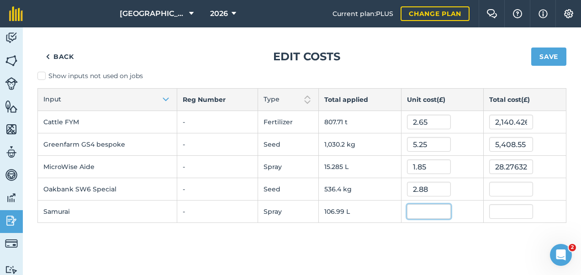
type input "1,544.8319999999999"
click at [429, 211] on input "text" at bounding box center [429, 211] width 44 height 15
type input "3"
type input "320.97450000000003"
click at [398, 245] on div "Back Edit costs Save Show inputs not used on jobs Input Reg Number Type Total a…" at bounding box center [302, 151] width 558 height 248
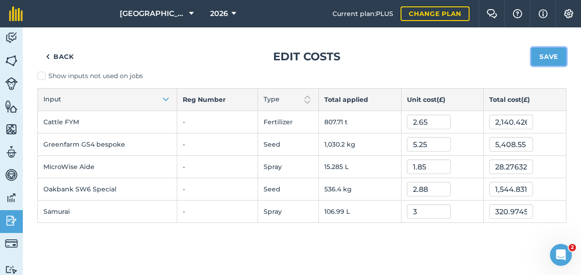
click at [546, 55] on button "Save" at bounding box center [548, 57] width 35 height 18
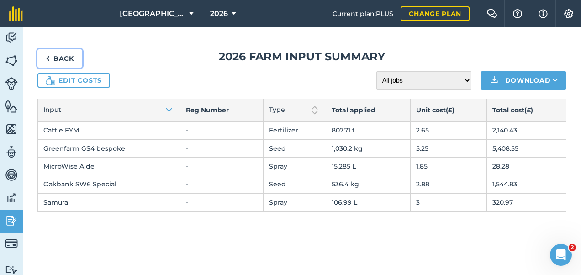
click at [54, 56] on link "Back" at bounding box center [59, 58] width 45 height 18
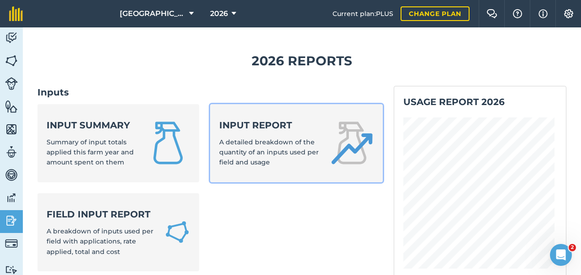
click at [292, 152] on span "A detailed breakdown of the quantity of an inputs used per field and usage" at bounding box center [269, 152] width 100 height 29
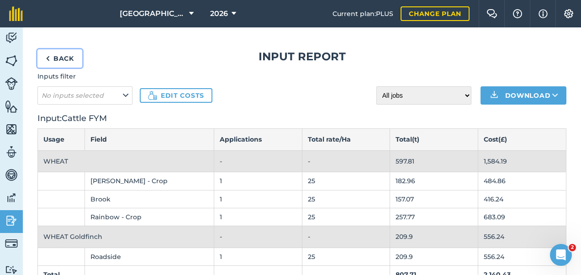
click at [54, 51] on link "Back" at bounding box center [59, 58] width 45 height 18
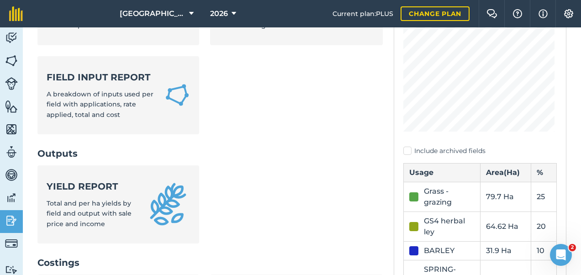
scroll to position [183, 0]
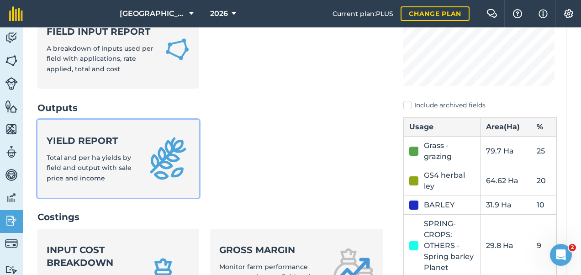
click at [107, 156] on span "Total and per ha yields by field and output with sale price and income" at bounding box center [89, 168] width 85 height 29
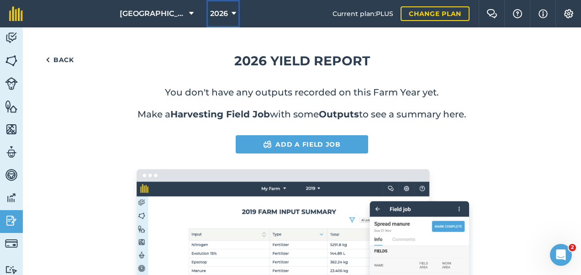
click at [222, 14] on span "2026" at bounding box center [219, 13] width 18 height 11
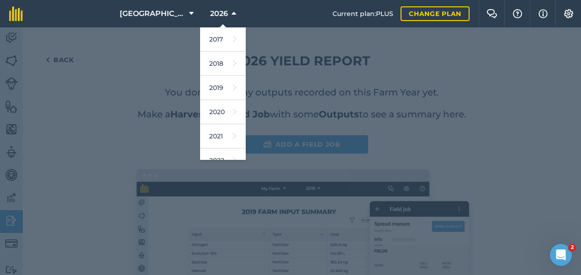
click at [138, 65] on div at bounding box center [290, 151] width 581 height 248
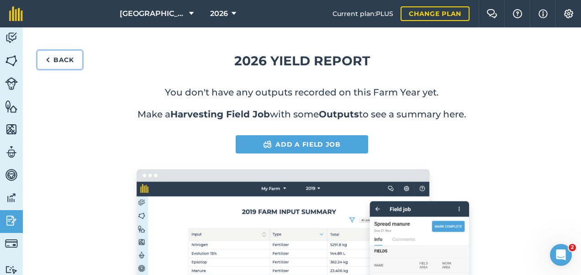
click at [64, 60] on link "Back" at bounding box center [59, 60] width 45 height 18
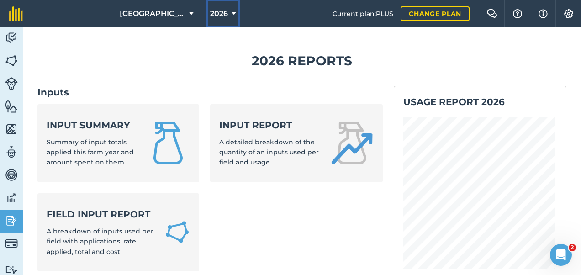
click at [222, 12] on span "2026" at bounding box center [219, 13] width 18 height 11
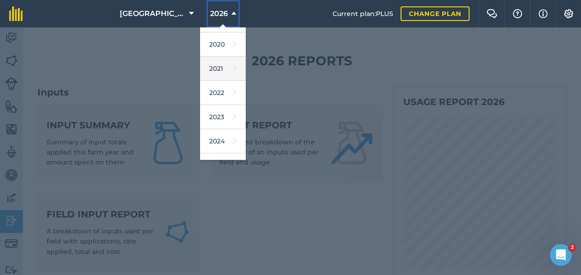
scroll to position [91, 0]
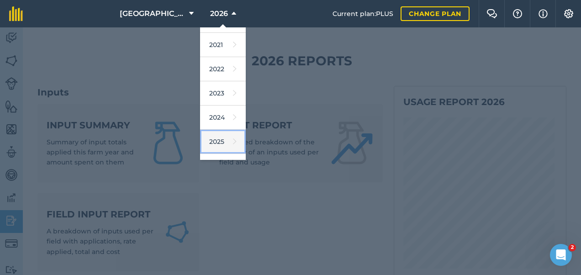
click at [215, 144] on link "2025" at bounding box center [223, 142] width 46 height 24
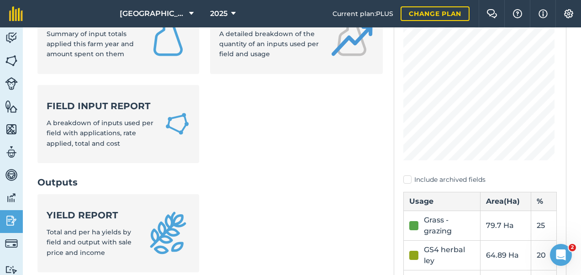
scroll to position [183, 0]
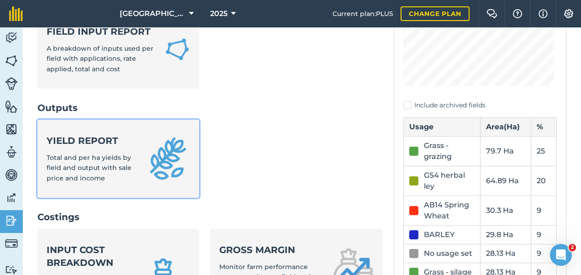
click at [100, 167] on span "Total and per ha yields by field and output with sale price and income" at bounding box center [89, 168] width 85 height 29
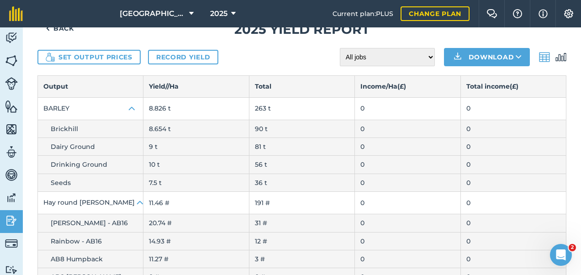
scroll to position [46, 0]
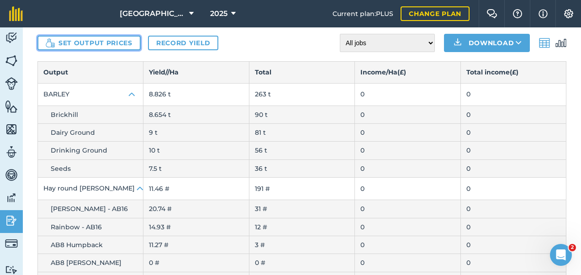
click at [64, 43] on button "Set output prices" at bounding box center [88, 43] width 103 height 15
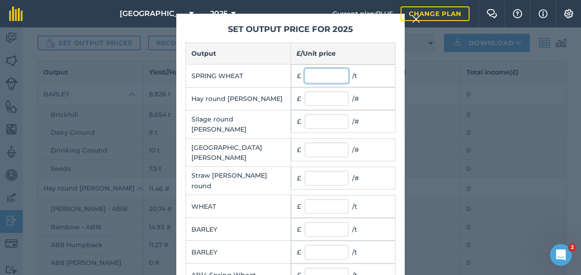
click at [305, 71] on input "text" at bounding box center [327, 76] width 44 height 15
type input "180"
click at [316, 143] on input "text" at bounding box center [327, 150] width 44 height 15
type input "45"
click at [318, 171] on input "text" at bounding box center [327, 178] width 44 height 15
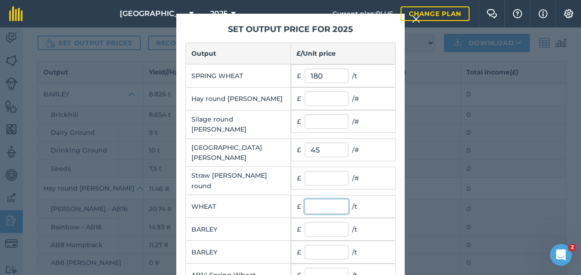
click at [316, 199] on input "text" at bounding box center [327, 206] width 44 height 15
type input "7"
type input "172"
click at [313, 222] on input "text" at bounding box center [327, 229] width 44 height 15
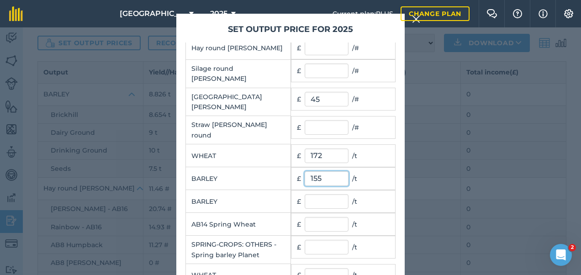
type input "155"
click at [319, 194] on input "text" at bounding box center [327, 201] width 44 height 15
type input "155"
click at [319, 217] on input "text" at bounding box center [327, 224] width 44 height 15
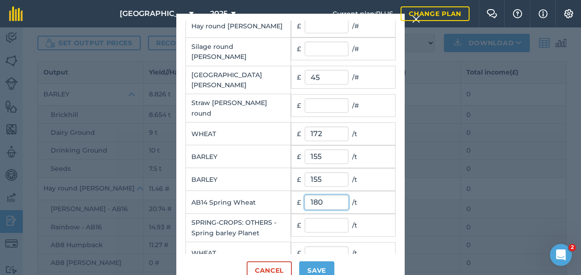
type input "180"
click at [334, 218] on input "text" at bounding box center [327, 225] width 44 height 15
click at [326, 246] on input "text" at bounding box center [327, 253] width 44 height 15
type input "172"
click at [321, 218] on input "text" at bounding box center [327, 225] width 44 height 15
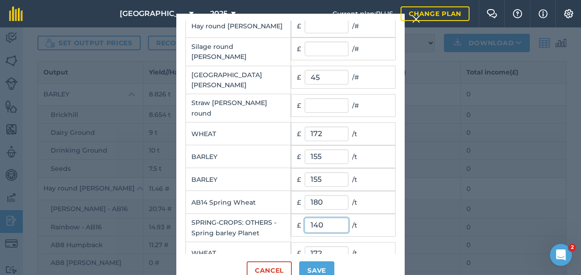
type input "140"
click at [357, 250] on div "Output £ / Unit price SPRING WHEAT £ 180 / t Hay round [PERSON_NAME] £ / # Sila…" at bounding box center [291, 137] width 210 height 233
click at [316, 265] on button "Save" at bounding box center [316, 270] width 35 height 18
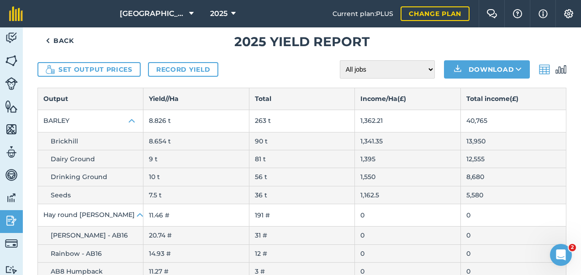
scroll to position [0, 0]
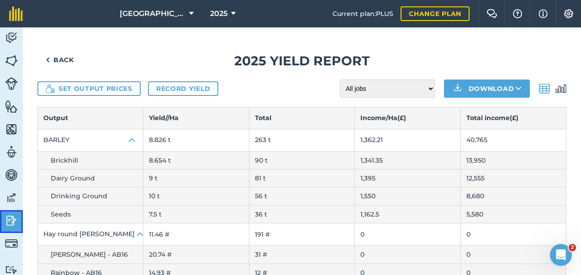
click at [12, 218] on img at bounding box center [11, 221] width 13 height 14
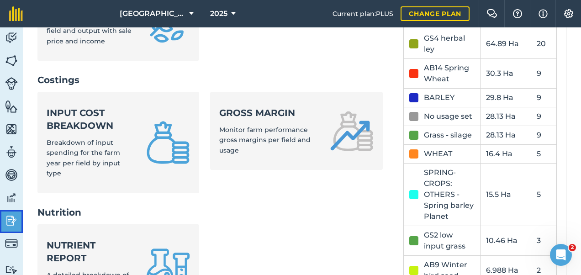
scroll to position [366, 0]
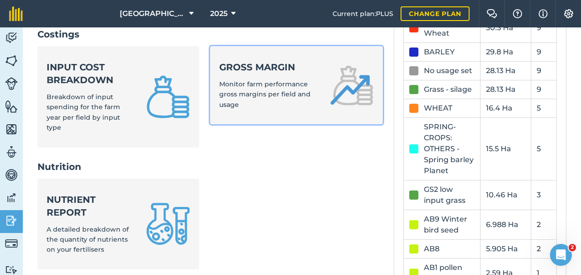
click at [282, 85] on span "Monitor farm performance gross margins per field and usage" at bounding box center [264, 94] width 91 height 29
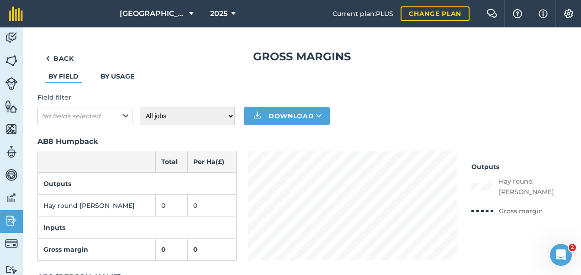
click at [123, 78] on link "By usage" at bounding box center [118, 76] width 34 height 8
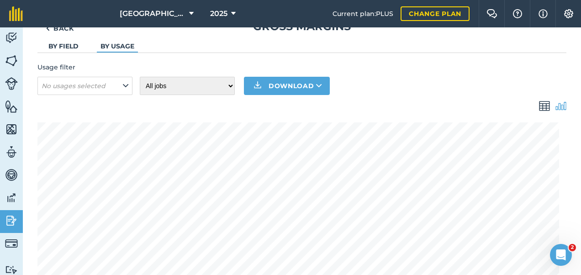
scroll to position [29, 0]
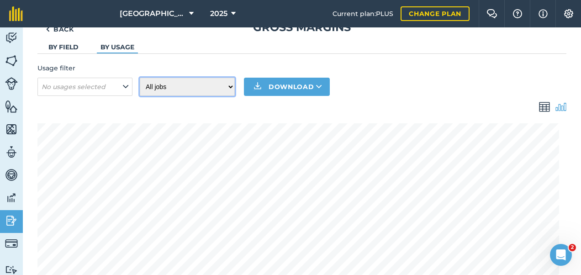
click at [210, 87] on select "All jobs Incomplete jobs Complete jobs" at bounding box center [187, 87] width 95 height 18
select select "done"
click at [140, 78] on select "All jobs Incomplete jobs Complete jobs" at bounding box center [187, 87] width 95 height 18
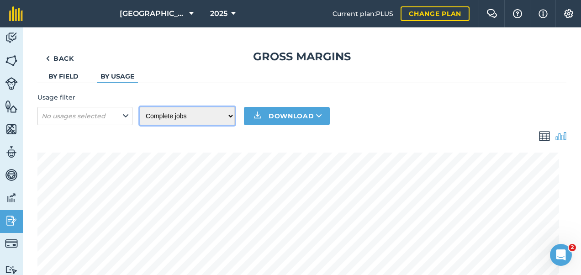
scroll to position [46, 0]
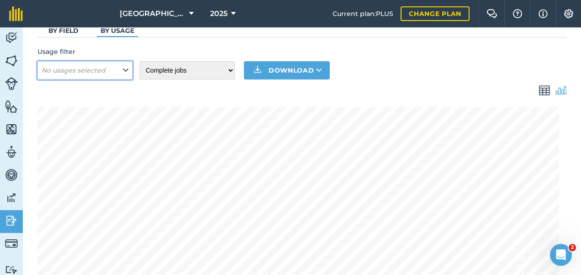
click at [93, 73] on em "No usages selected" at bounding box center [74, 70] width 64 height 8
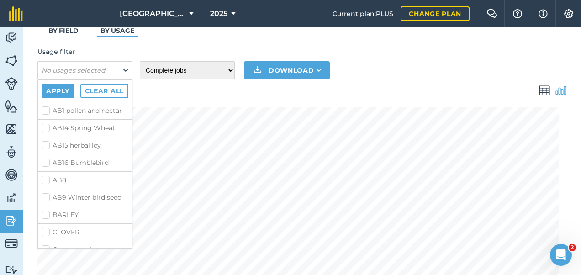
click at [44, 133] on label "AB14 Spring Wheat" at bounding box center [85, 128] width 87 height 10
click at [44, 129] on input "AB14 Spring Wheat" at bounding box center [45, 126] width 6 height 6
checkbox input "true"
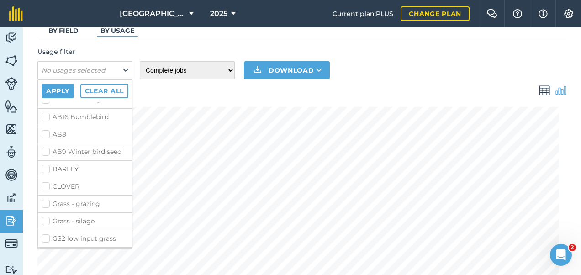
scroll to position [91, 0]
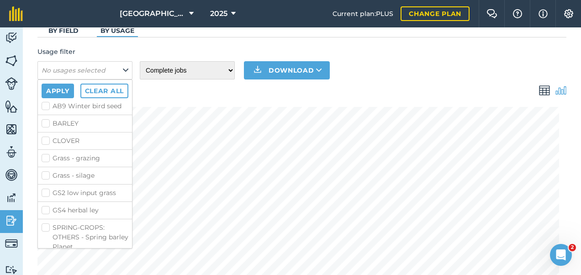
click at [46, 128] on label "BARLEY" at bounding box center [85, 124] width 87 height 10
click at [46, 125] on input "BARLEY" at bounding box center [45, 122] width 6 height 6
checkbox input "true"
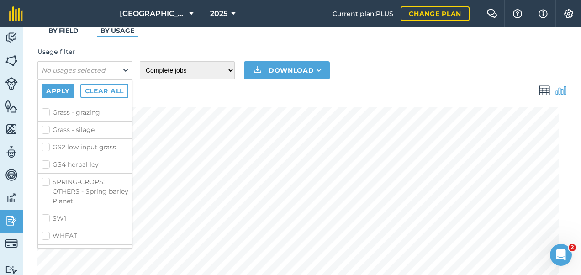
scroll to position [158, 0]
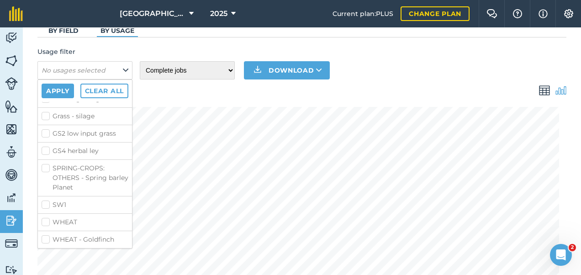
click at [47, 171] on label "SPRING-CROPS: OTHERS - Spring barley Planet" at bounding box center [85, 178] width 87 height 29
click at [47, 170] on input "SPRING-CROPS: OTHERS - Spring barley Planet" at bounding box center [45, 167] width 6 height 6
checkbox input "true"
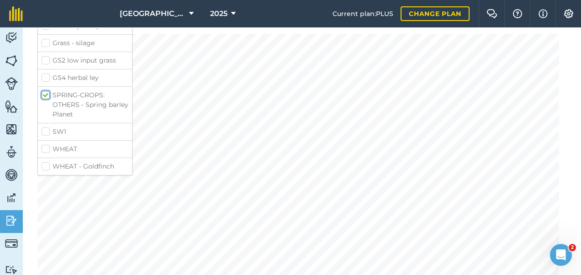
scroll to position [137, 0]
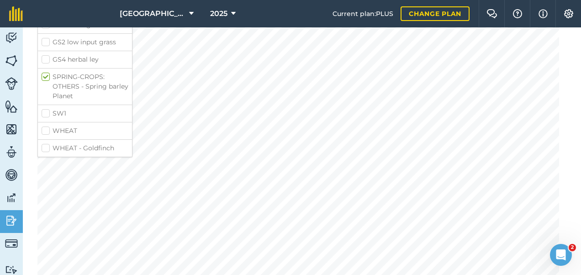
click at [46, 133] on label "WHEAT" at bounding box center [85, 131] width 87 height 10
click at [46, 132] on input "WHEAT" at bounding box center [45, 129] width 6 height 6
checkbox input "true"
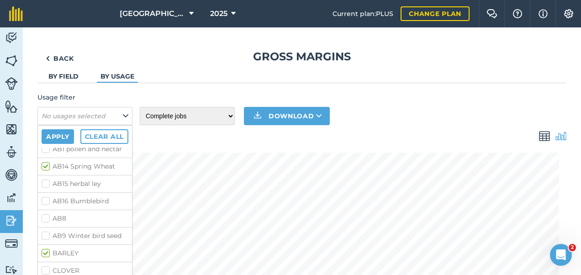
scroll to position [0, 0]
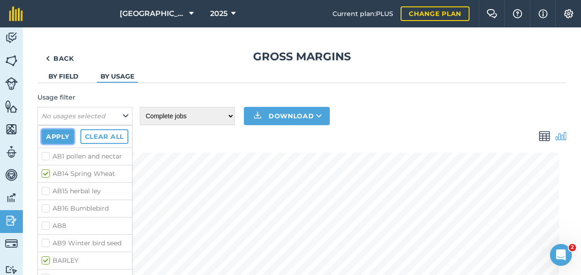
click at [59, 137] on button "Apply" at bounding box center [58, 136] width 32 height 15
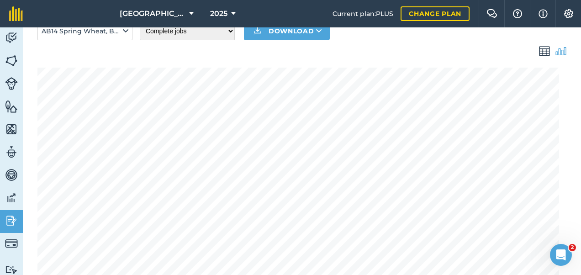
scroll to position [91, 0]
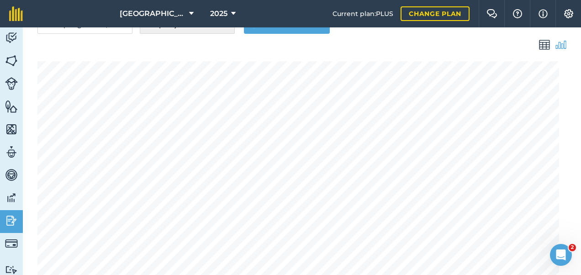
click at [539, 45] on img at bounding box center [544, 44] width 11 height 11
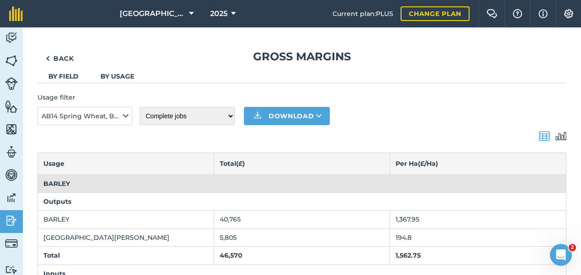
click at [556, 138] on img at bounding box center [561, 136] width 11 height 11
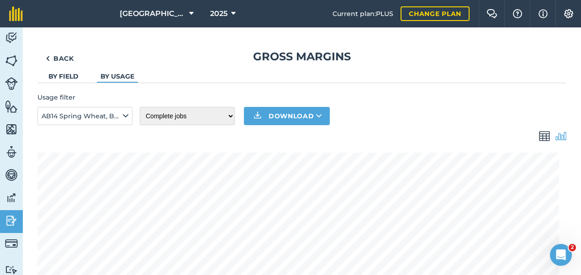
click at [539, 133] on img at bounding box center [544, 136] width 11 height 11
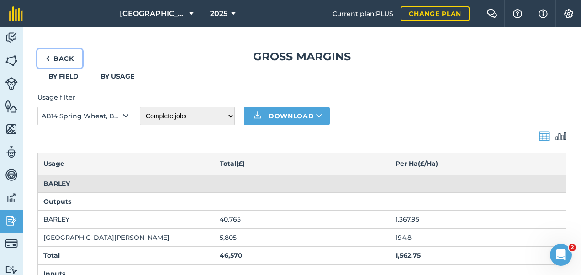
click at [54, 57] on link "Back" at bounding box center [59, 58] width 45 height 18
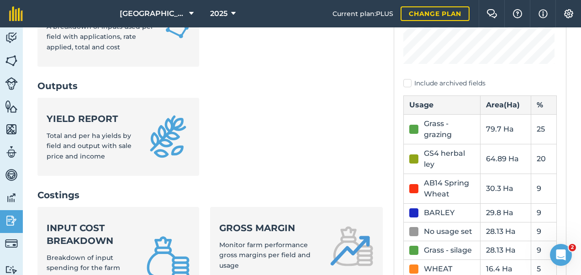
scroll to position [228, 0]
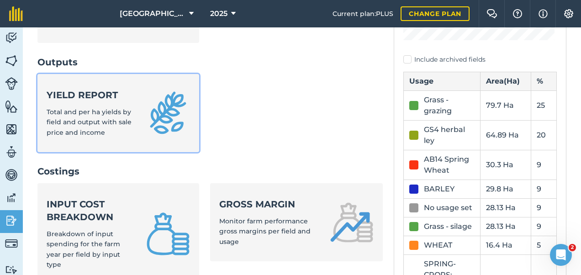
click at [96, 117] on div "Yield report Total and per ha yields by field and output with sale price and in…" at bounding box center [91, 113] width 89 height 49
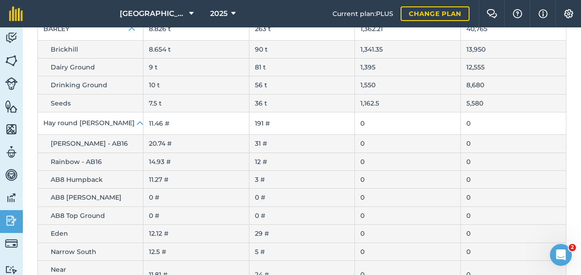
scroll to position [91, 0]
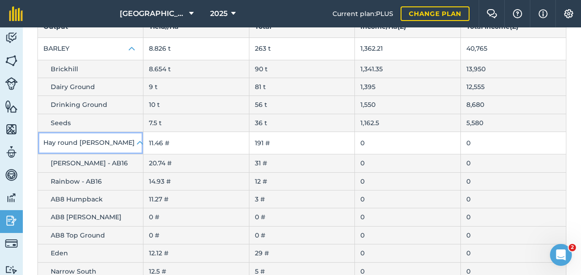
click at [135, 141] on img at bounding box center [140, 143] width 11 height 11
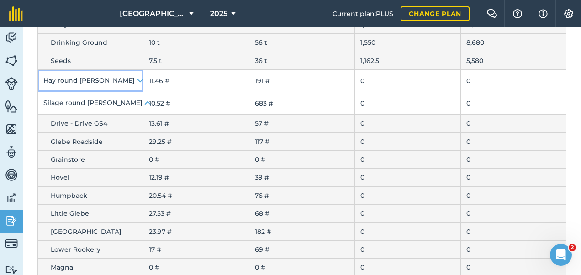
scroll to position [183, 0]
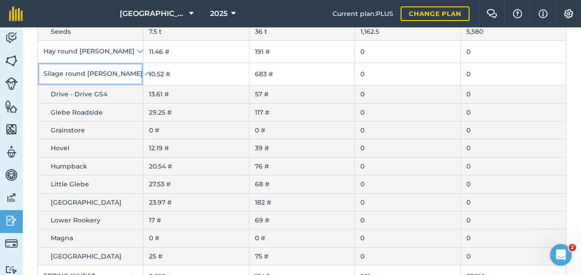
click at [143, 71] on img at bounding box center [148, 74] width 11 height 11
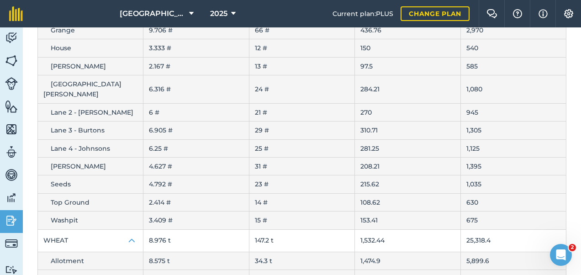
scroll to position [631, 0]
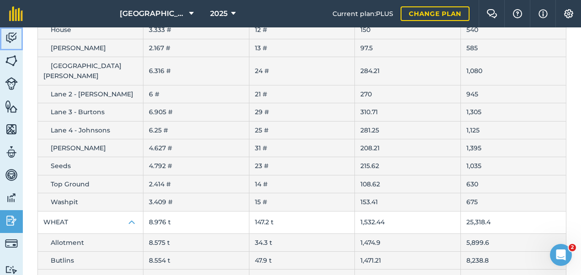
click at [12, 35] on img at bounding box center [11, 38] width 13 height 14
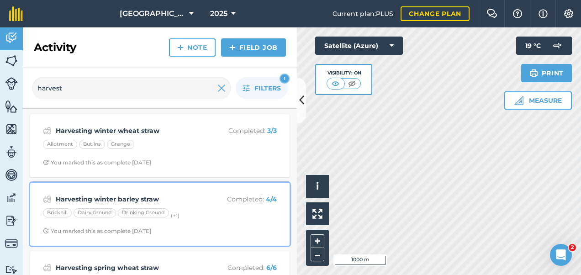
click at [195, 200] on strong "Harvesting winter barley straw" at bounding box center [128, 199] width 145 height 10
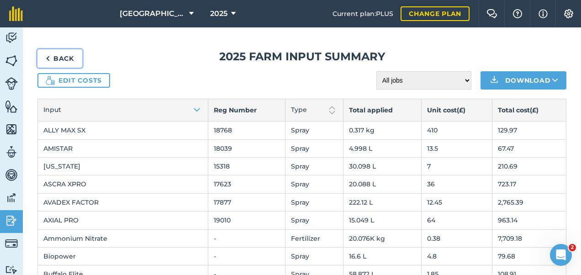
click at [62, 61] on link "Back" at bounding box center [59, 58] width 45 height 18
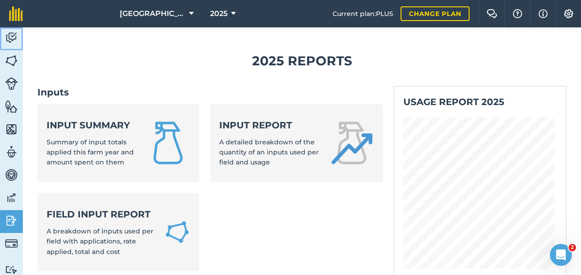
click at [10, 37] on img at bounding box center [11, 38] width 13 height 14
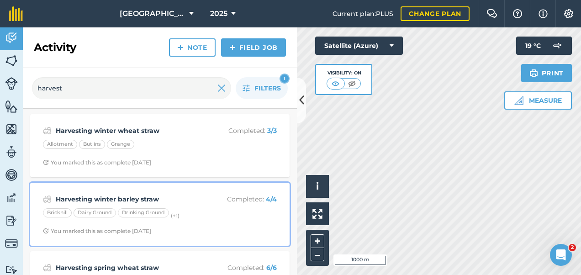
click at [191, 205] on div "Harvesting winter barley straw Completed : 4 / 4 Brickhill Dairy Ground Drinkin…" at bounding box center [160, 214] width 249 height 52
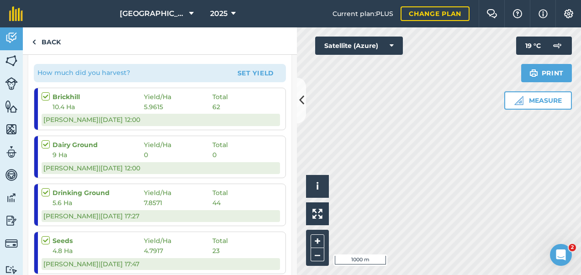
scroll to position [137, 0]
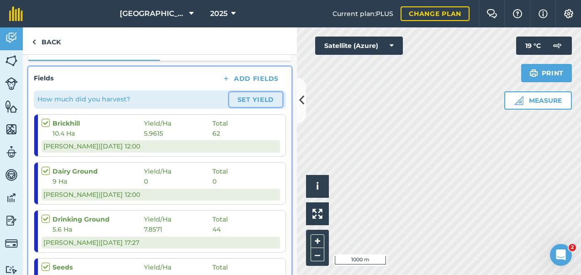
click at [248, 98] on button "Set Yield" at bounding box center [255, 99] width 53 height 15
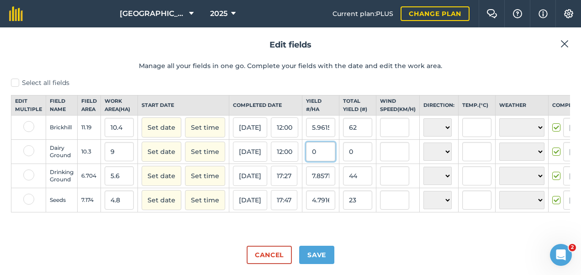
drag, startPoint x: 318, startPoint y: 157, endPoint x: 294, endPoint y: 158, distance: 24.2
click at [293, 158] on tr "Dairy Ground 10.3 9 Set date Set time [DATE] 12:00 0 0 N NE E SE S SW W NW ☀️ S…" at bounding box center [341, 152] width 661 height 24
type input "6"
type input "54"
click at [364, 254] on div "Cancel Save" at bounding box center [290, 252] width 559 height 26
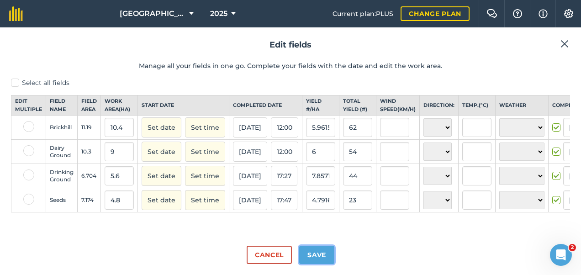
click at [321, 258] on button "Save" at bounding box center [316, 255] width 35 height 18
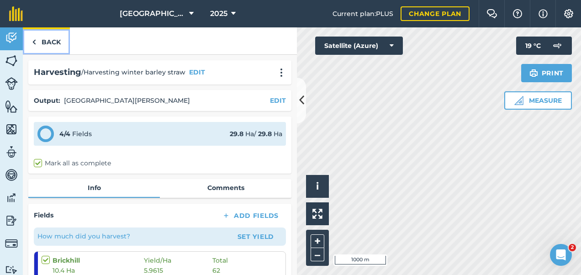
click at [38, 40] on link "Back" at bounding box center [46, 40] width 47 height 27
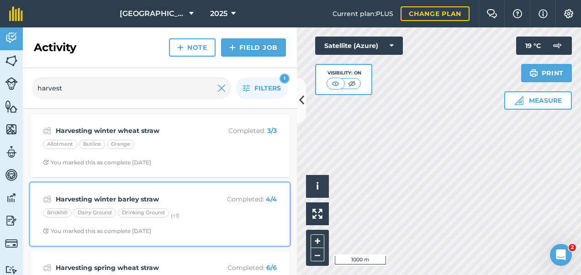
click at [180, 202] on strong "Harvesting winter barley straw" at bounding box center [128, 199] width 145 height 10
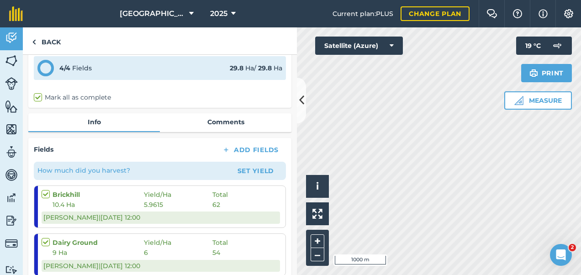
scroll to position [91, 0]
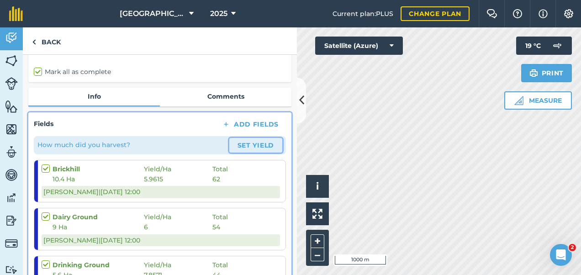
click at [251, 143] on button "Set Yield" at bounding box center [255, 145] width 53 height 15
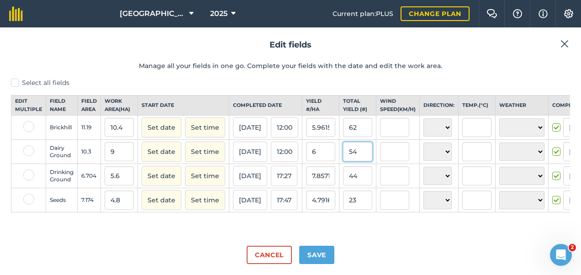
click at [359, 160] on input "54" at bounding box center [357, 151] width 29 height 19
type input "56"
type input "6.222222222222222"
click at [319, 156] on input "6.222222222222222" at bounding box center [320, 151] width 29 height 19
click at [316, 249] on button "Save" at bounding box center [316, 255] width 35 height 18
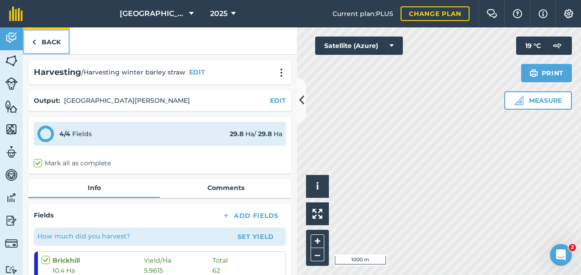
click at [51, 42] on link "Back" at bounding box center [46, 40] width 47 height 27
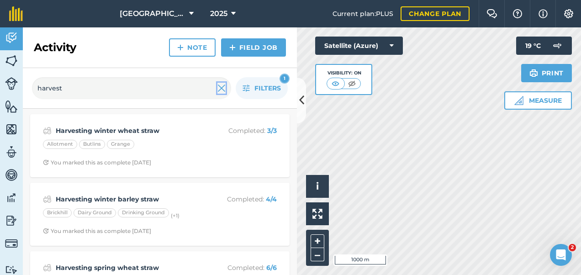
click at [221, 83] on img at bounding box center [221, 88] width 8 height 11
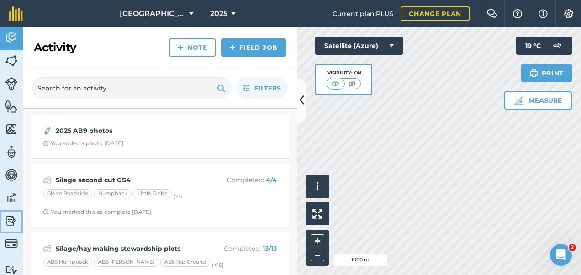
click at [10, 221] on img at bounding box center [11, 221] width 13 height 14
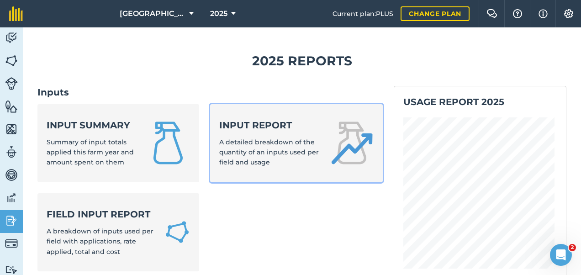
click at [278, 154] on span "A detailed breakdown of the quantity of an inputs used per field and usage" at bounding box center [269, 152] width 100 height 29
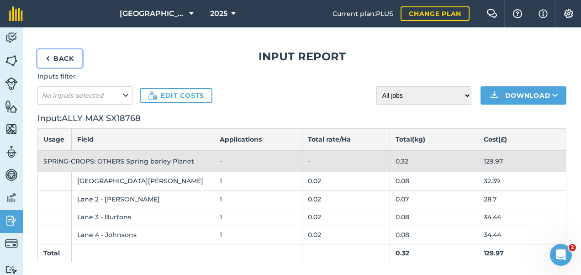
click at [61, 56] on link "Back" at bounding box center [59, 58] width 45 height 18
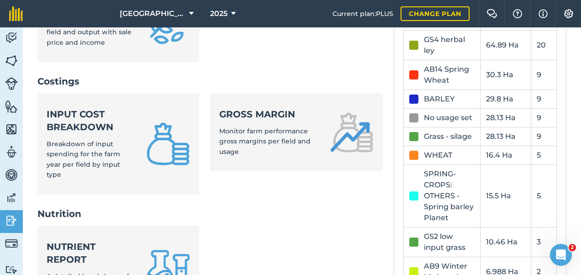
scroll to position [320, 0]
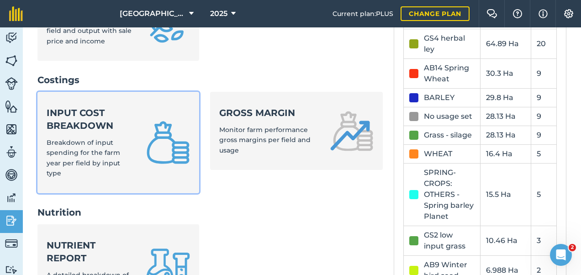
click at [87, 151] on span "Breakdown of input spending for the farm year per field by input type" at bounding box center [84, 157] width 74 height 39
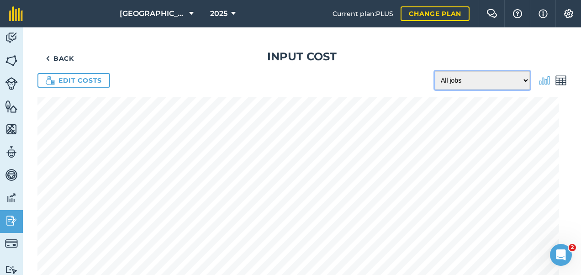
click at [472, 78] on select "All jobs Incomplete jobs Complete jobs" at bounding box center [482, 80] width 95 height 18
select select "done"
click at [435, 71] on select "All jobs Incomplete jobs Complete jobs" at bounding box center [482, 80] width 95 height 18
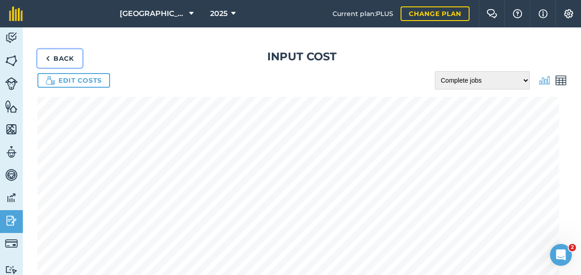
click at [63, 51] on link "Back" at bounding box center [59, 58] width 45 height 18
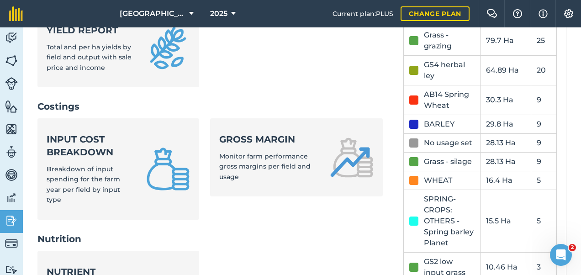
scroll to position [286, 0]
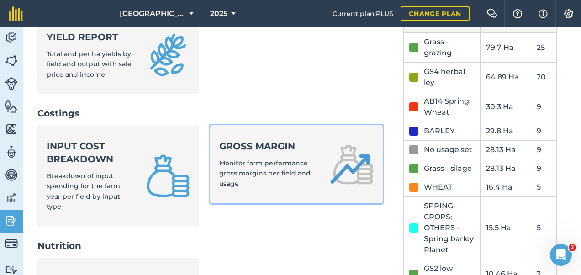
click at [244, 184] on div "Gross margin Monitor farm performance gross margins per field and usage" at bounding box center [269, 164] width 100 height 49
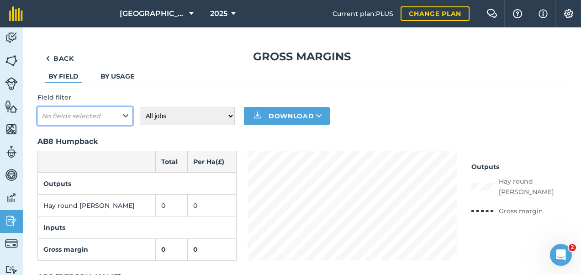
click at [85, 112] on em "No fields selected" at bounding box center [71, 116] width 59 height 8
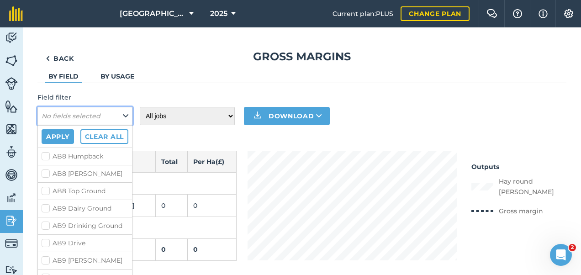
click at [85, 112] on em "No fields selected" at bounding box center [71, 116] width 59 height 8
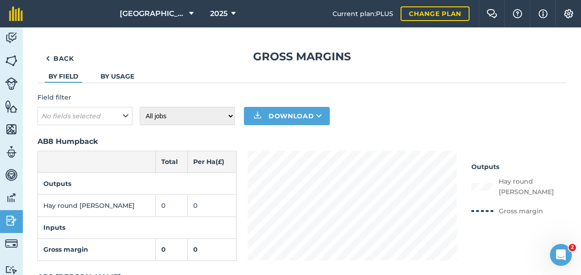
click at [119, 75] on link "By usage" at bounding box center [118, 76] width 34 height 8
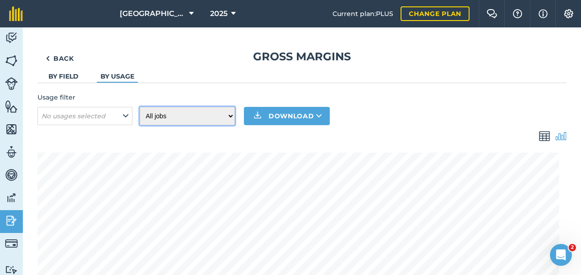
click at [196, 116] on select "All jobs Incomplete jobs Complete jobs" at bounding box center [187, 116] width 95 height 18
select select "done"
click at [140, 107] on select "All jobs Incomplete jobs Complete jobs" at bounding box center [187, 116] width 95 height 18
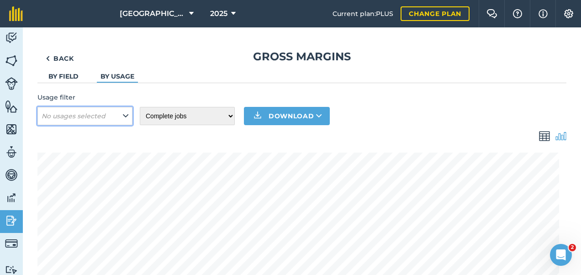
click at [98, 118] on em "No usages selected" at bounding box center [74, 116] width 64 height 8
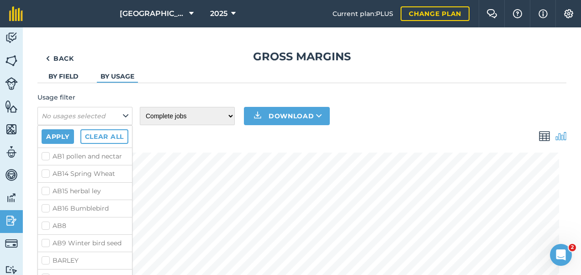
click at [43, 179] on label "AB14 Spring Wheat" at bounding box center [85, 174] width 87 height 10
click at [43, 175] on input "AB14 Spring Wheat" at bounding box center [45, 172] width 6 height 6
checkbox input "true"
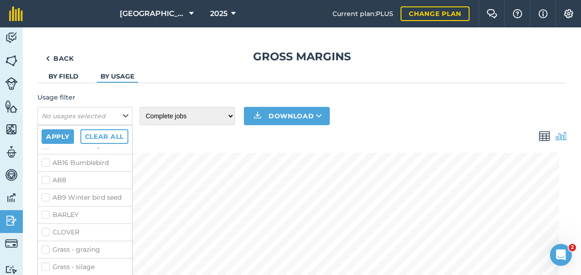
scroll to position [91, 0]
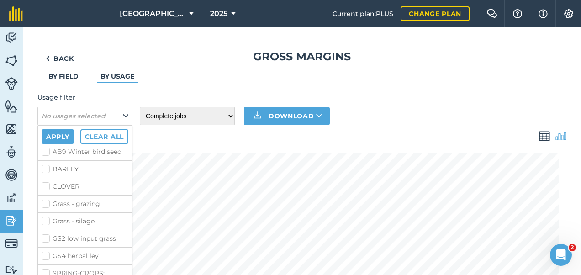
click at [48, 174] on label "BARLEY" at bounding box center [85, 169] width 87 height 10
click at [48, 170] on input "BARLEY" at bounding box center [45, 167] width 6 height 6
checkbox input "true"
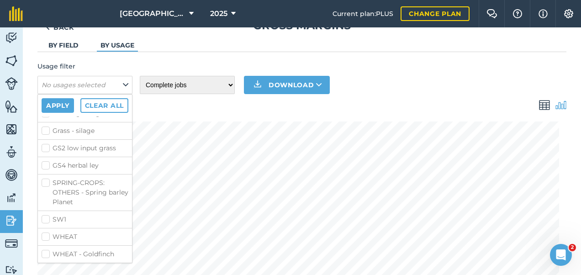
scroll to position [46, 0]
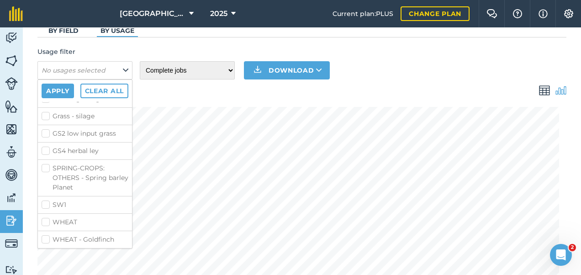
click at [47, 168] on label "SPRING-CROPS: OTHERS - Spring barley Planet" at bounding box center [85, 178] width 87 height 29
click at [47, 168] on input "SPRING-CROPS: OTHERS - Spring barley Planet" at bounding box center [45, 167] width 6 height 6
checkbox input "true"
click at [45, 220] on label "WHEAT" at bounding box center [85, 222] width 87 height 10
click at [45, 220] on input "WHEAT" at bounding box center [45, 220] width 6 height 6
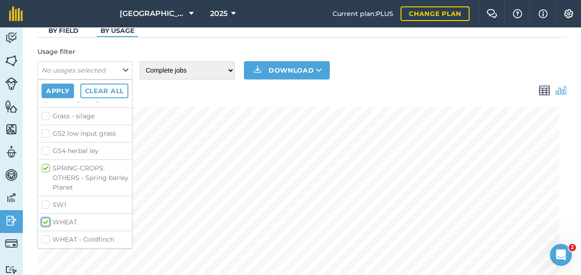
checkbox input "true"
click at [47, 239] on label "WHEAT - Goldfinch" at bounding box center [85, 240] width 87 height 10
click at [47, 239] on input "WHEAT - Goldfinch" at bounding box center [45, 238] width 6 height 6
checkbox input "true"
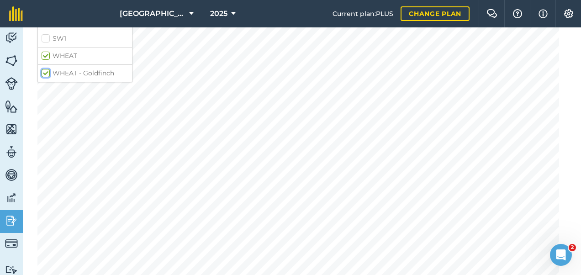
scroll to position [0, 0]
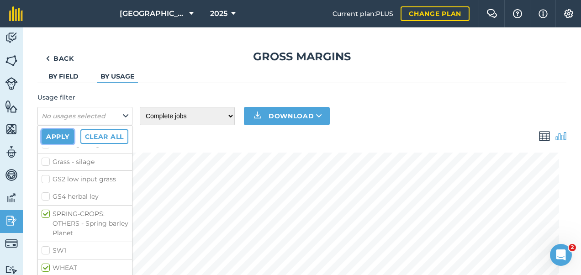
click at [51, 138] on button "Apply" at bounding box center [58, 136] width 32 height 15
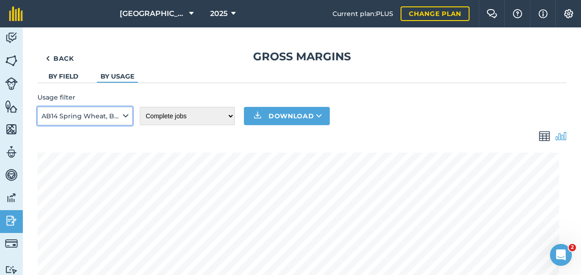
click at [79, 120] on span "AB14 Spring Wheat, BARLEY, SPRING-CROPS: OTHERS - Spring barley Planet, WHEAT, …" at bounding box center [82, 116] width 80 height 10
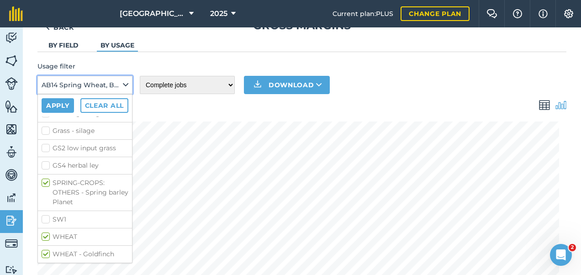
scroll to position [91, 0]
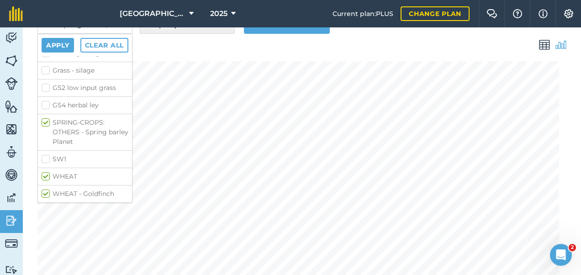
click at [44, 193] on label "WHEAT - Goldfinch" at bounding box center [85, 194] width 87 height 10
click at [44, 193] on input "WHEAT - Goldfinch" at bounding box center [45, 192] width 6 height 6
checkbox input "false"
click at [54, 44] on button "Apply" at bounding box center [58, 45] width 32 height 15
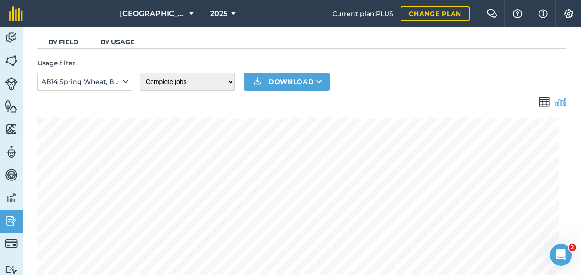
scroll to position [29, 0]
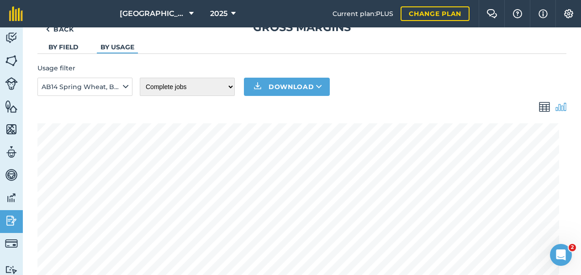
click at [542, 103] on img at bounding box center [544, 106] width 11 height 11
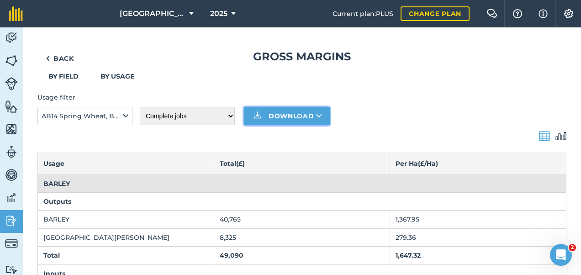
click at [312, 115] on button "Download" at bounding box center [287, 116] width 86 height 18
click at [399, 107] on div "Usage filter AB14 Spring Wheat, BARLEY, SPRING-CROPS: OTHERS - Spring barley Pl…" at bounding box center [301, 108] width 529 height 33
click at [293, 117] on button "Download" at bounding box center [287, 116] width 86 height 18
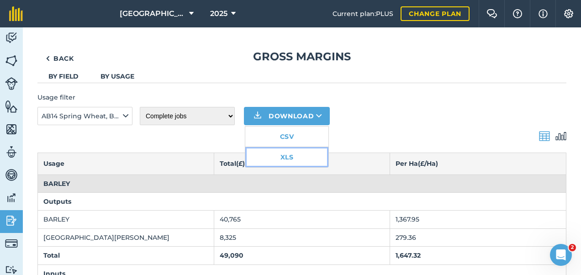
click at [292, 150] on link "XLS" at bounding box center [286, 157] width 83 height 20
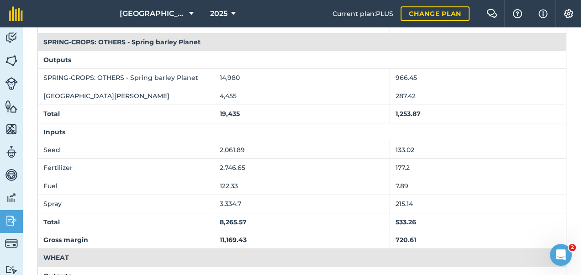
scroll to position [548, 0]
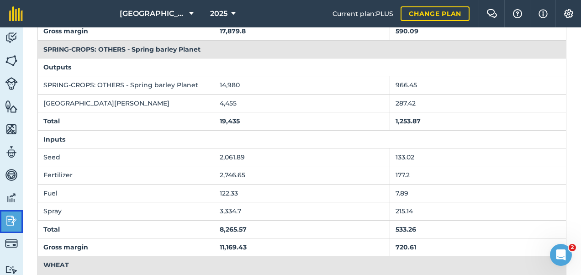
click at [9, 223] on img at bounding box center [11, 221] width 13 height 14
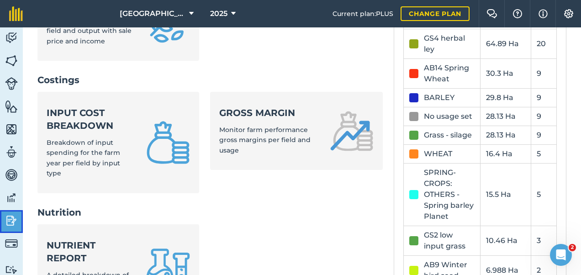
scroll to position [332, 0]
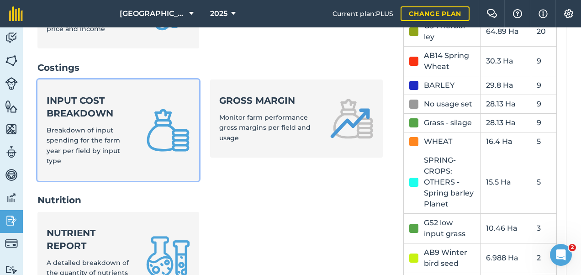
click at [105, 148] on span "Breakdown of input spending for the farm year per field by input type" at bounding box center [84, 145] width 74 height 39
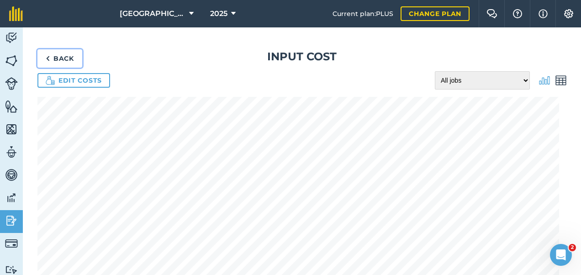
click at [59, 54] on link "Back" at bounding box center [59, 58] width 45 height 18
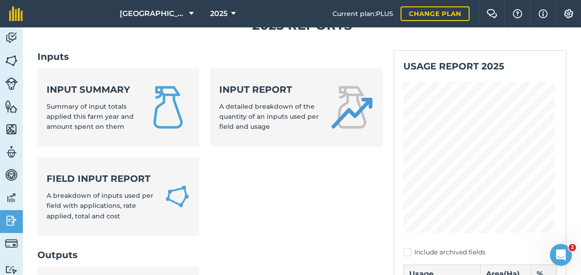
scroll to position [91, 0]
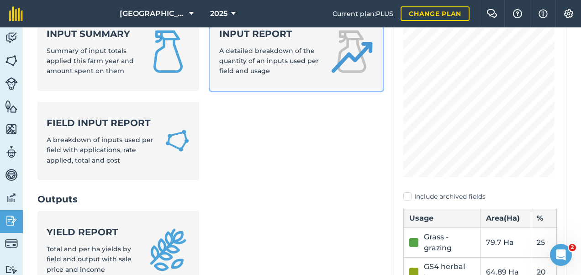
click at [280, 65] on div "Input report A detailed breakdown of the quantity of an inputs used per field a…" at bounding box center [269, 51] width 100 height 49
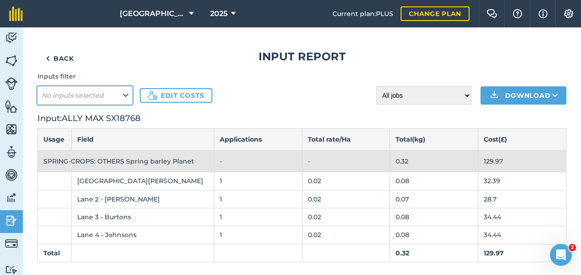
click at [101, 90] on button "No inputs selected" at bounding box center [84, 95] width 95 height 18
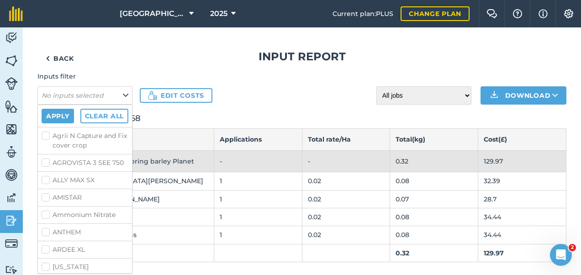
click at [46, 220] on label "Ammonium Nitrate" at bounding box center [85, 215] width 87 height 10
click at [46, 216] on input "Ammonium Nitrate" at bounding box center [45, 213] width 6 height 6
checkbox input "true"
click at [46, 217] on label "Polysulphate" at bounding box center [85, 212] width 87 height 10
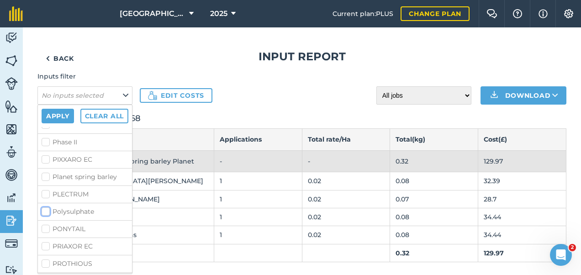
click at [46, 213] on input "Polysulphate" at bounding box center [45, 210] width 6 height 6
checkbox input "true"
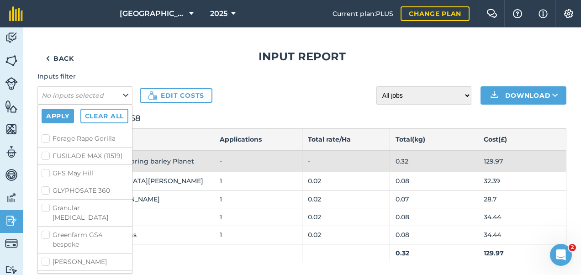
scroll to position [548, 0]
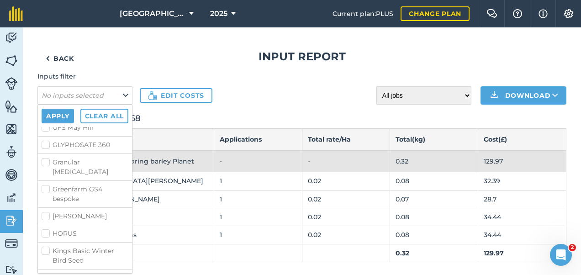
click at [46, 177] on label "Granular [MEDICAL_DATA]" at bounding box center [85, 167] width 87 height 19
click at [46, 164] on input "Granular [MEDICAL_DATA]" at bounding box center [45, 161] width 6 height 6
checkbox input "true"
click at [49, 117] on button "Apply" at bounding box center [58, 116] width 32 height 15
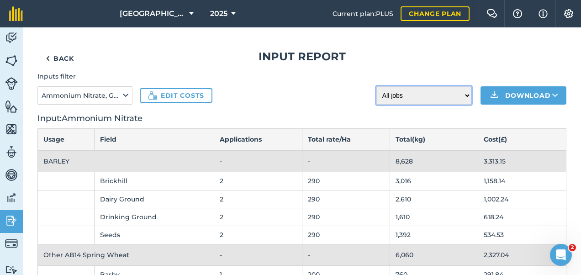
click at [435, 97] on select "All jobs Incomplete jobs Complete jobs" at bounding box center [423, 95] width 95 height 18
select select "done"
click at [376, 86] on select "All jobs Incomplete jobs Complete jobs" at bounding box center [423, 95] width 95 height 18
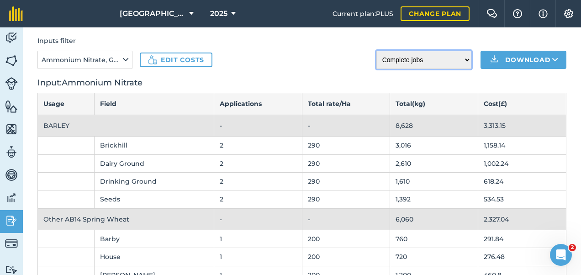
scroll to position [0, 0]
